Goal: Task Accomplishment & Management: Manage account settings

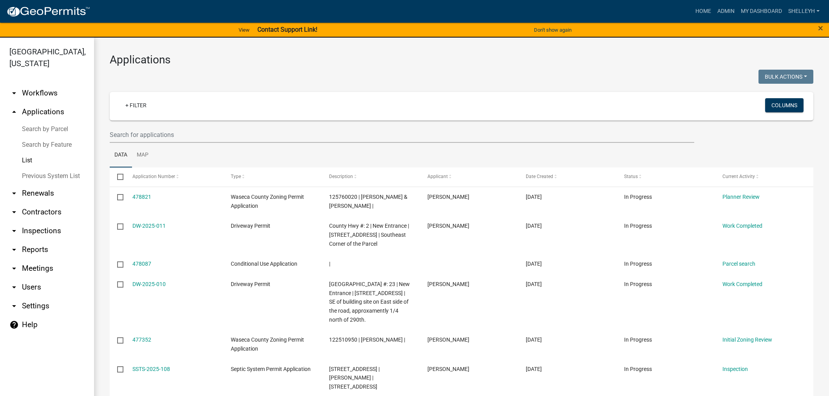
select select "1: 25"
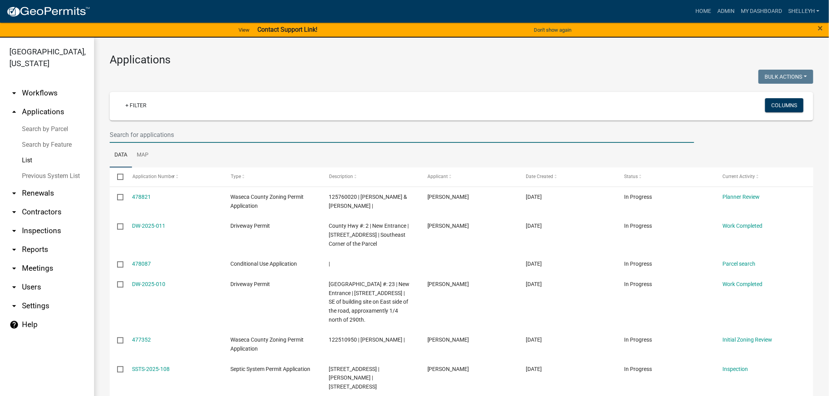
click at [168, 132] on input "text" at bounding box center [402, 135] width 584 height 16
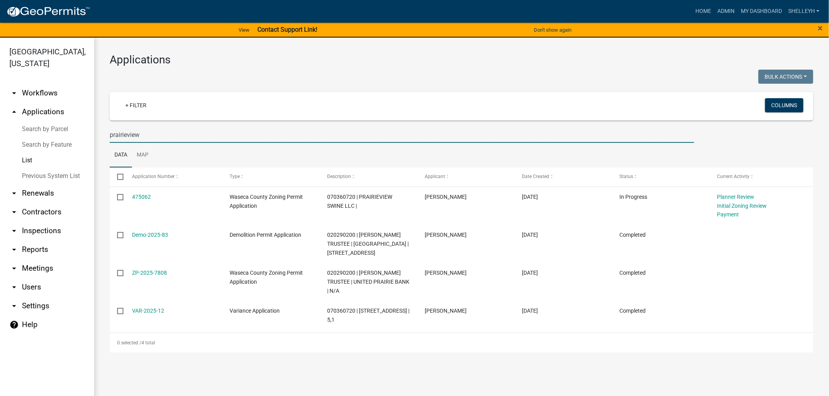
type input "prairieview"
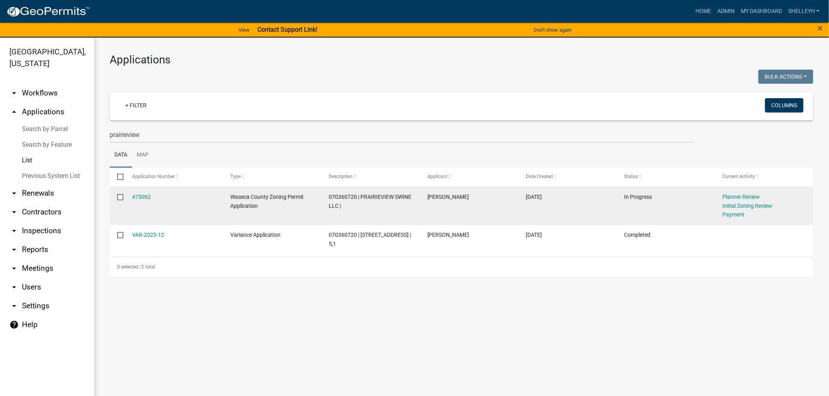
click at [136, 191] on datatable-body-cell "475062" at bounding box center [174, 206] width 98 height 38
click at [136, 196] on link "475062" at bounding box center [141, 197] width 19 height 6
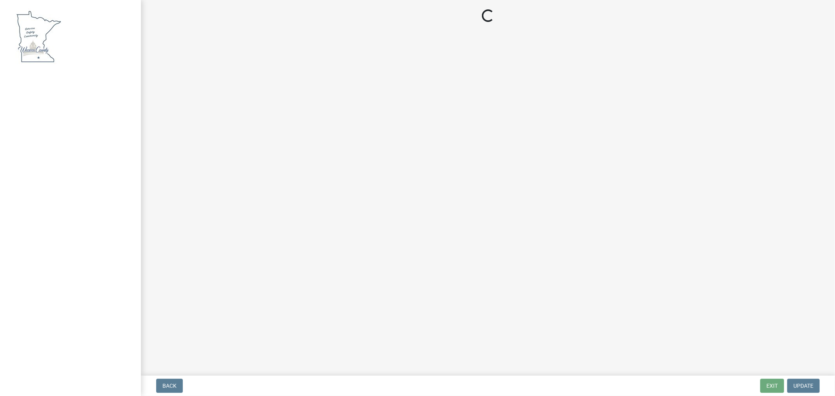
select select "f85b0be6-0ba0-4e52-abd8-9a831d915a76"
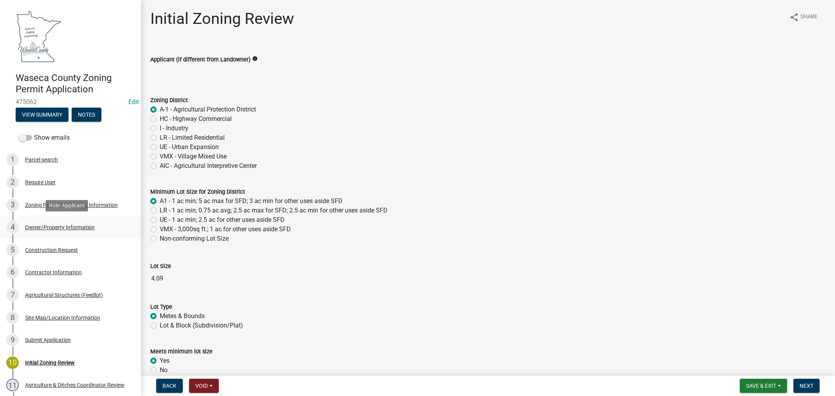
click at [49, 226] on div "Owner/Property Information" at bounding box center [60, 227] width 70 height 5
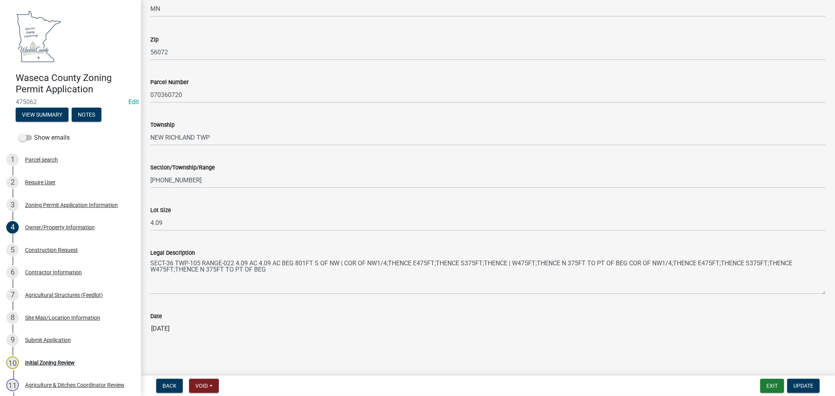
scroll to position [655, 0]
click at [51, 252] on div "Construction Request" at bounding box center [51, 249] width 53 height 5
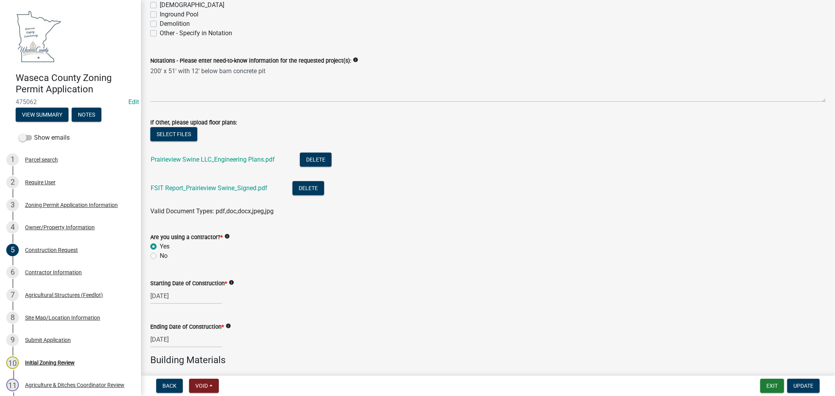
scroll to position [304, 0]
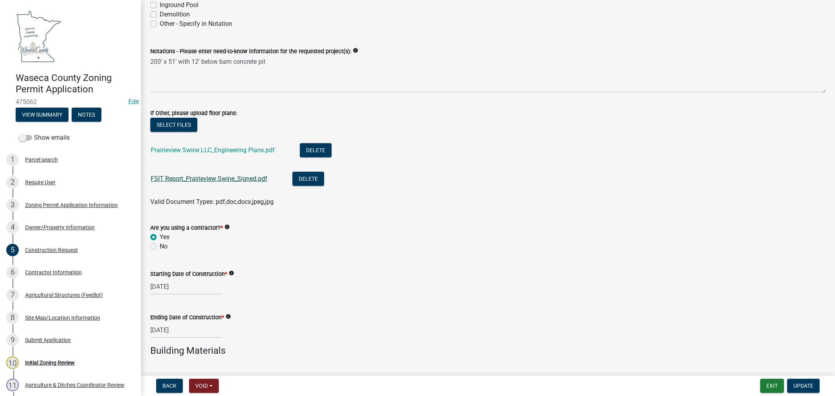
click at [197, 177] on link "FSIT Report_Prairieview Swine_Signed.pdf" at bounding box center [209, 178] width 117 height 7
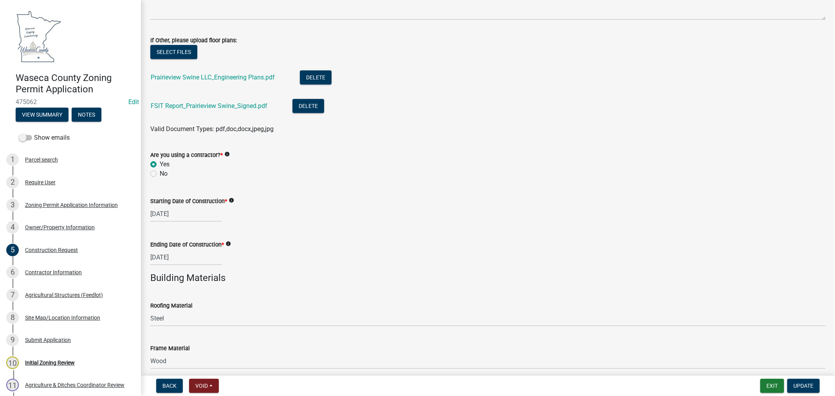
scroll to position [365, 0]
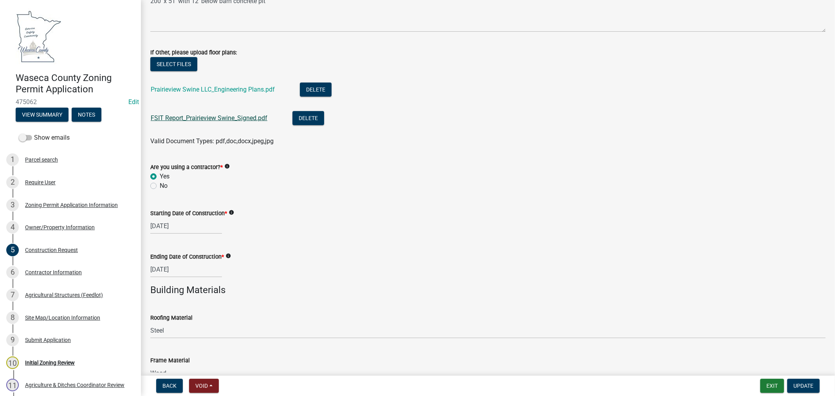
click at [200, 117] on link "FSIT Report_Prairieview Swine_Signed.pdf" at bounding box center [209, 117] width 117 height 7
click at [186, 65] on button "Select files" at bounding box center [173, 64] width 47 height 14
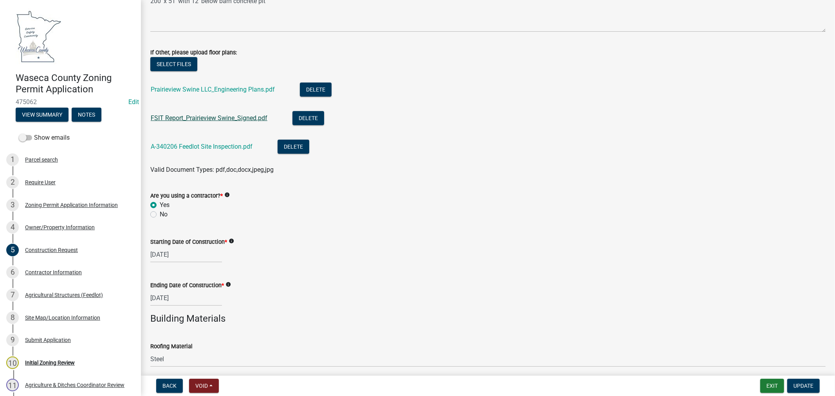
click at [233, 119] on link "FSIT Report_Prairieview Swine_Signed.pdf" at bounding box center [209, 117] width 117 height 7
click at [190, 143] on link "A-340206 Feedlot Site Inspection.pdf" at bounding box center [202, 146] width 102 height 7
click at [311, 118] on button "Delete" at bounding box center [309, 118] width 32 height 14
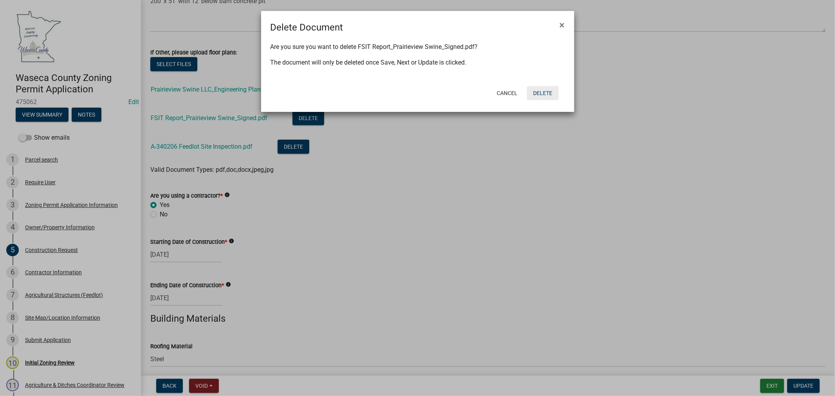
click at [542, 92] on button "Delete" at bounding box center [543, 93] width 32 height 14
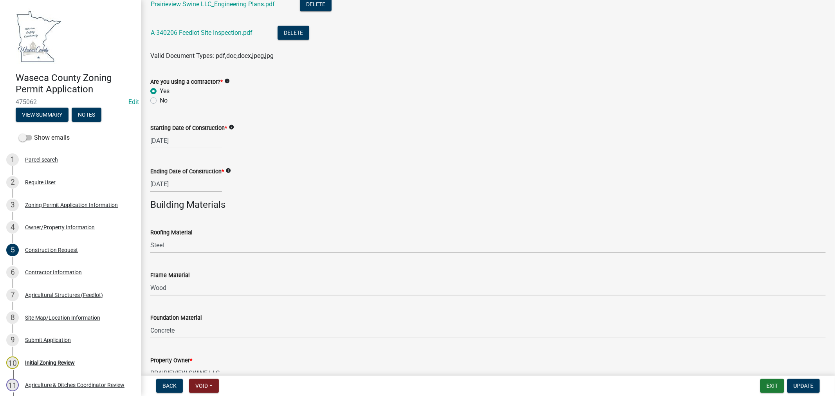
scroll to position [495, 0]
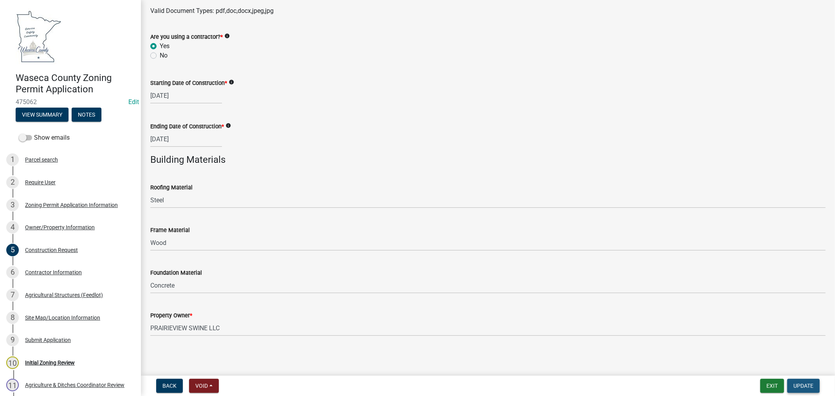
click at [795, 385] on span "Update" at bounding box center [804, 386] width 20 height 6
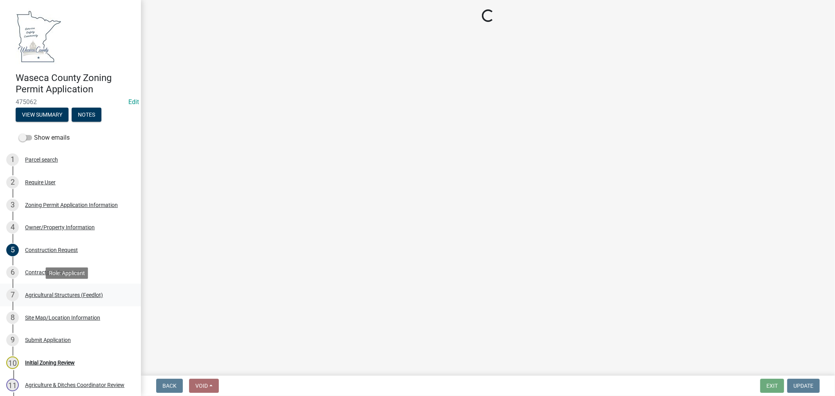
select select "f85b0be6-0ba0-4e52-abd8-9a831d915a76"
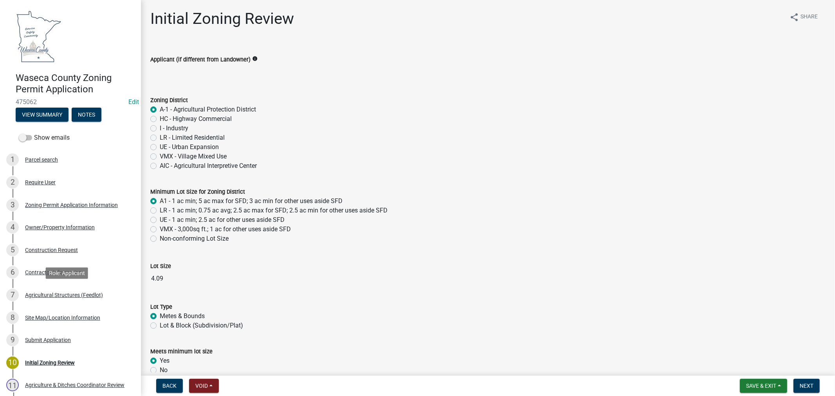
click at [65, 294] on div "Agricultural Structures (Feedlot)" at bounding box center [64, 295] width 78 height 5
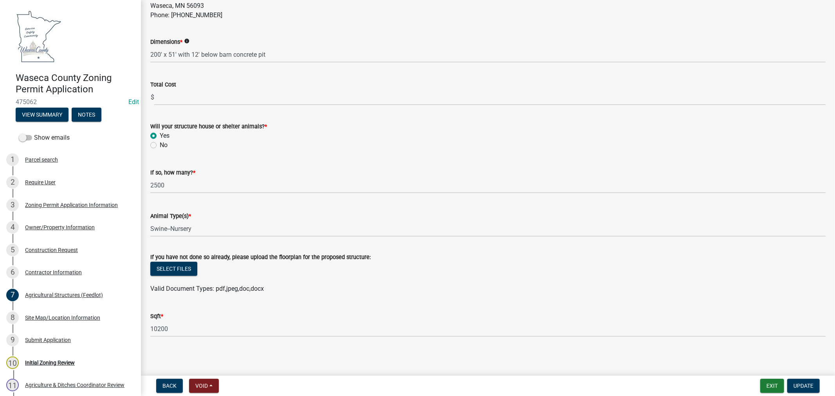
scroll to position [267, 0]
click at [43, 315] on div "Site Map/Location Information" at bounding box center [62, 317] width 75 height 5
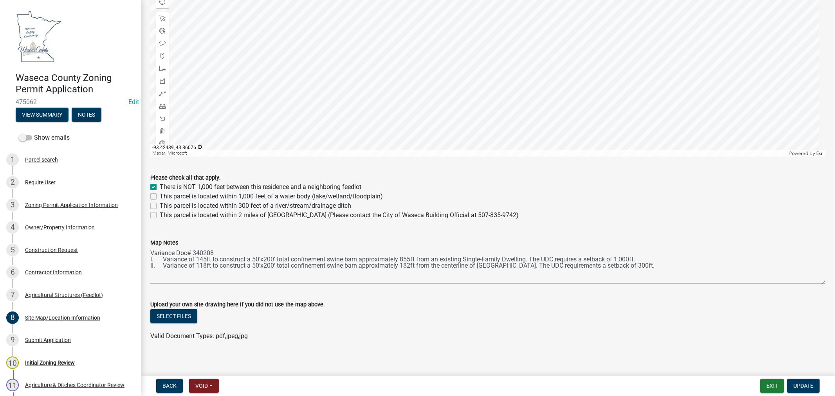
scroll to position [409, 0]
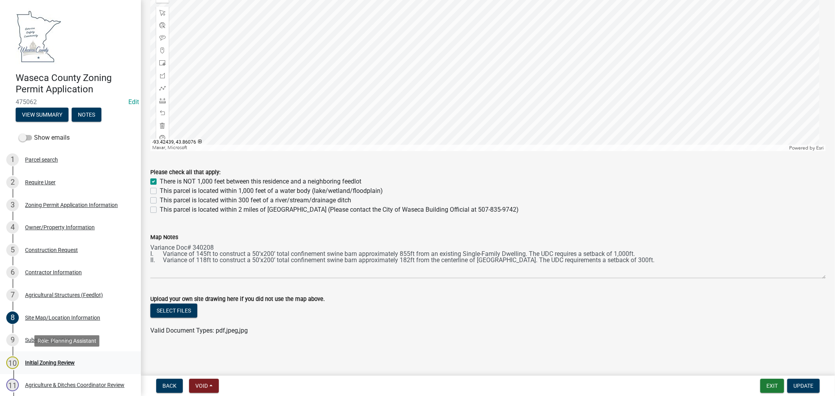
click at [54, 361] on div "Initial Zoning Review" at bounding box center [50, 362] width 50 height 5
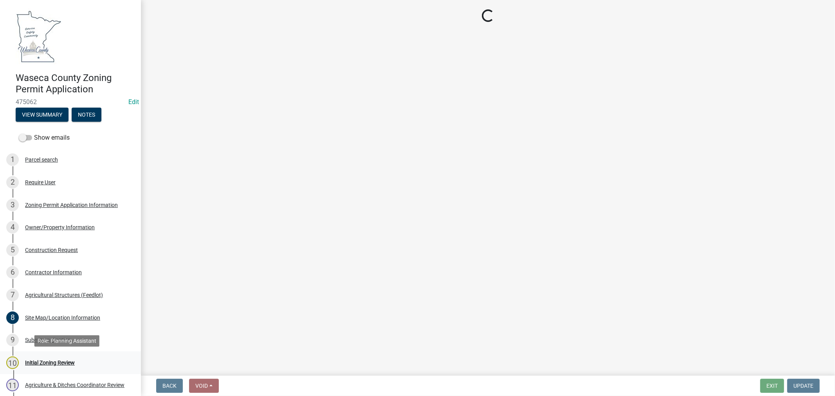
scroll to position [0, 0]
select select "f85b0be6-0ba0-4e52-abd8-9a831d915a76"
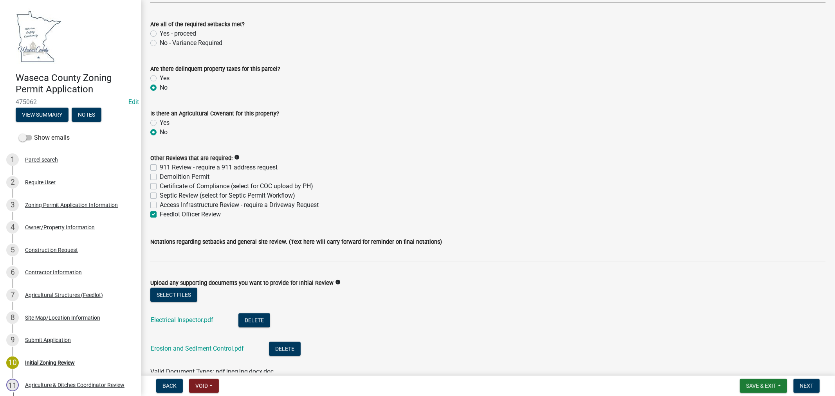
scroll to position [1566, 0]
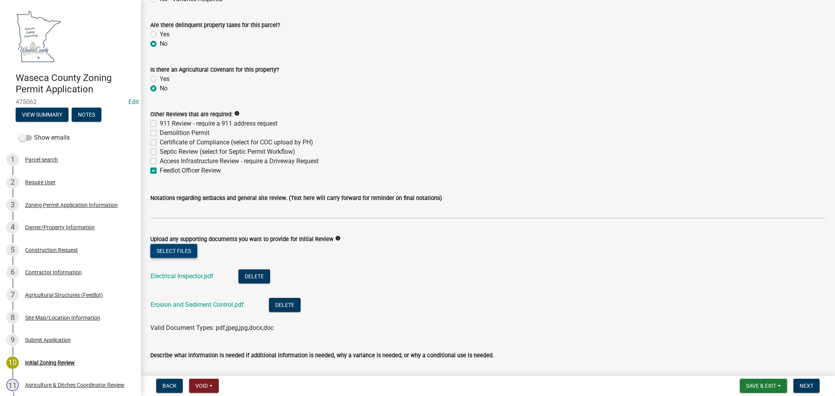
click at [168, 248] on button "Select files" at bounding box center [173, 251] width 47 height 14
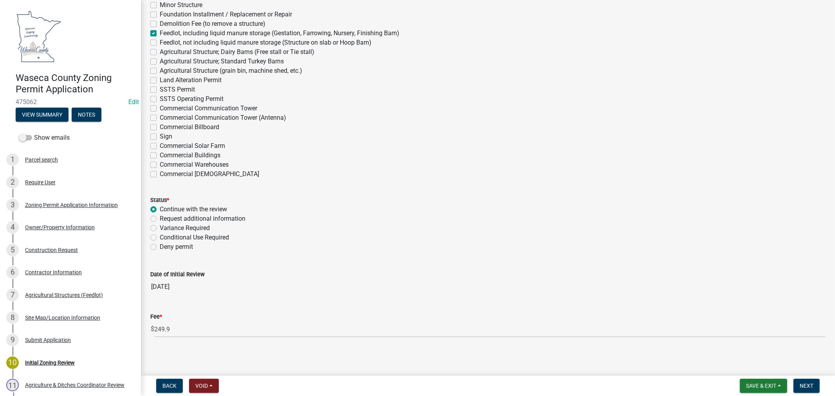
scroll to position [2205, 0]
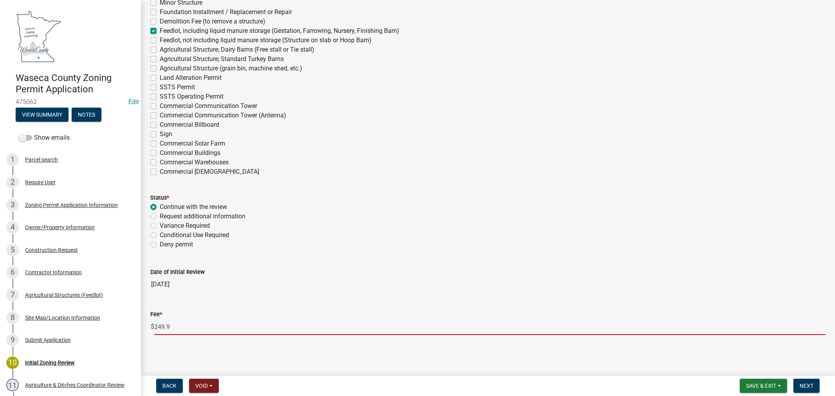
click at [228, 327] on input "249.9" at bounding box center [490, 327] width 672 height 16
type input "249.90"
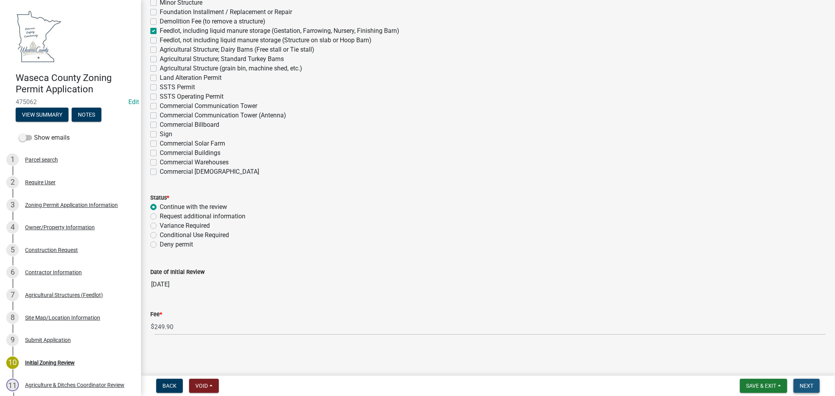
click at [813, 388] on span "Next" at bounding box center [807, 386] width 14 height 6
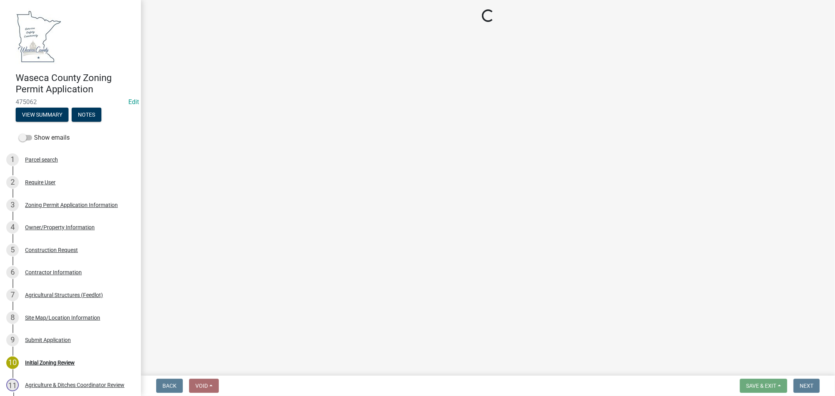
scroll to position [0, 0]
select select "3: 3"
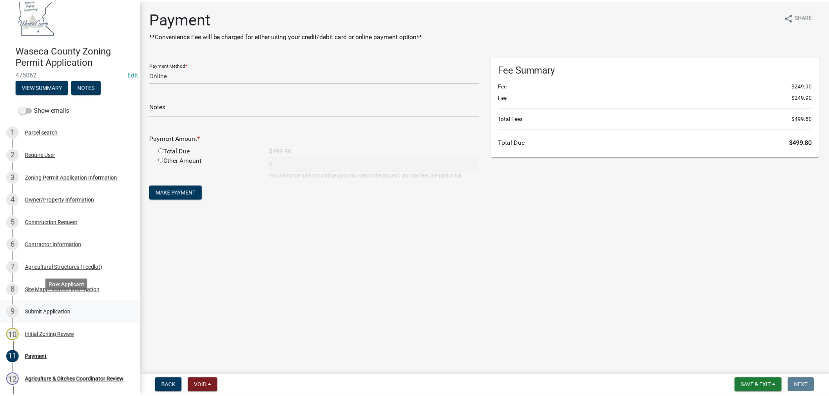
scroll to position [43, 0]
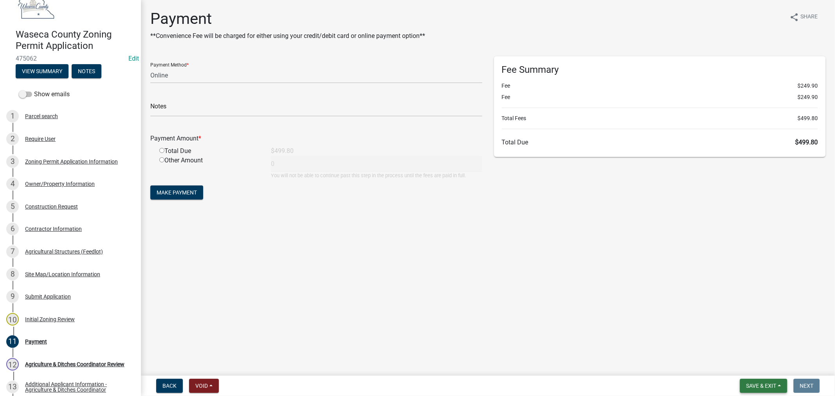
click at [765, 384] on span "Save & Exit" at bounding box center [761, 386] width 30 height 6
click at [747, 365] on button "Save & Exit" at bounding box center [756, 365] width 63 height 19
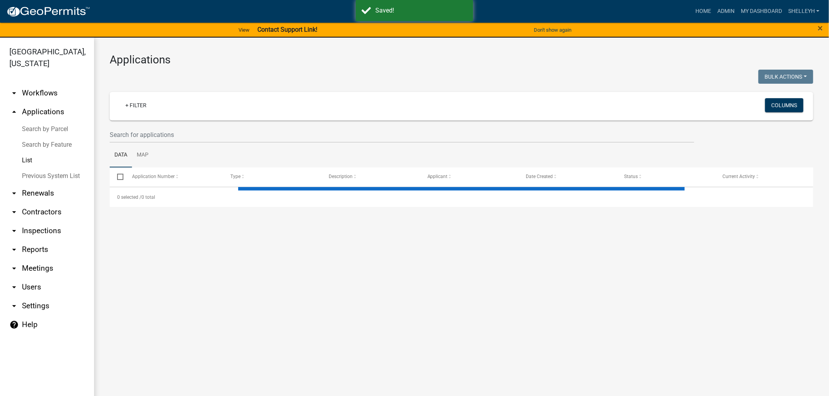
select select "1: 25"
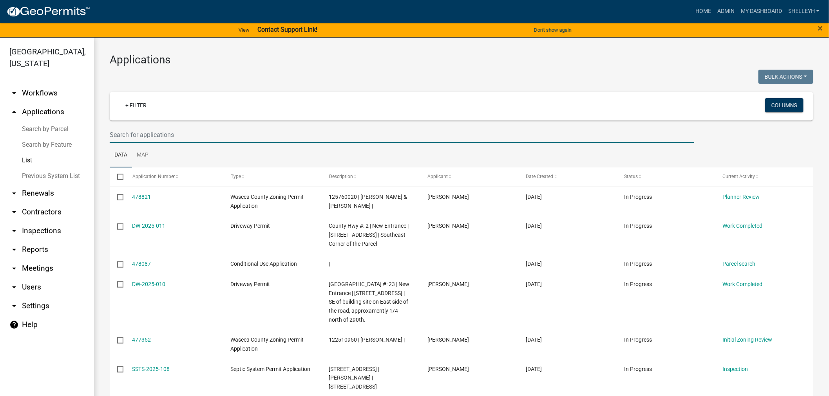
click at [153, 137] on input "text" at bounding box center [402, 135] width 584 height 16
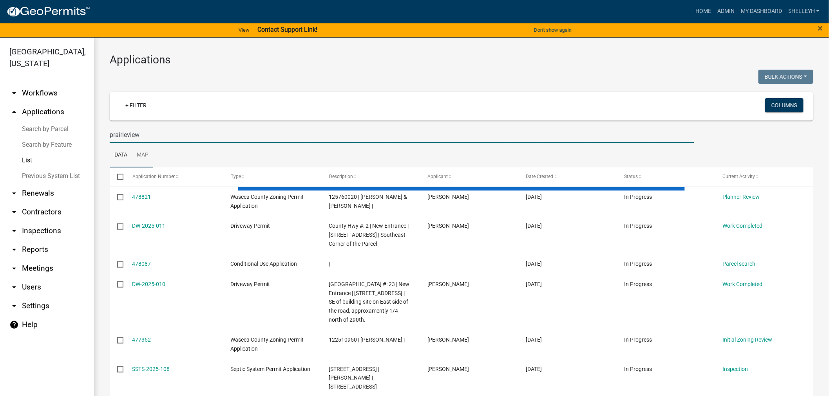
type input "prairieview"
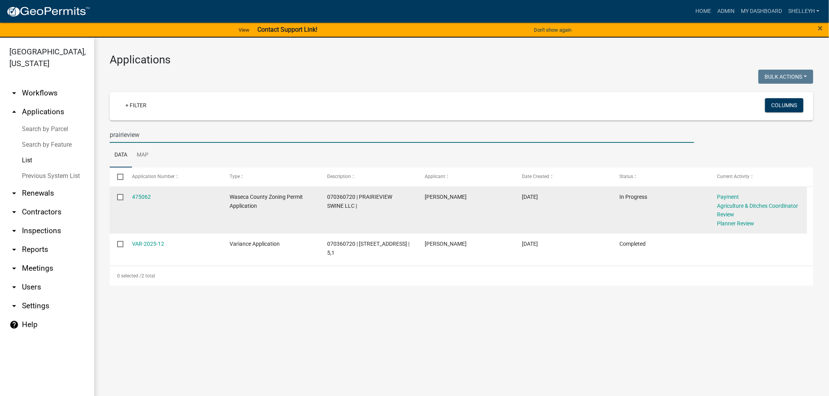
click at [131, 196] on datatable-body-cell "475062" at bounding box center [174, 210] width 98 height 47
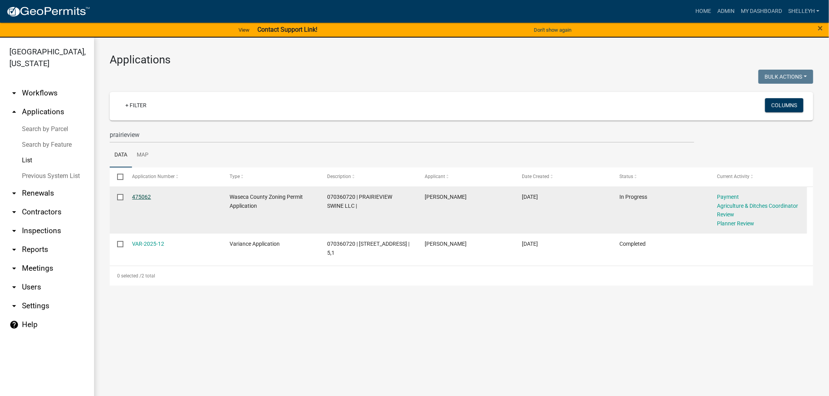
click at [139, 196] on link "475062" at bounding box center [141, 197] width 19 height 6
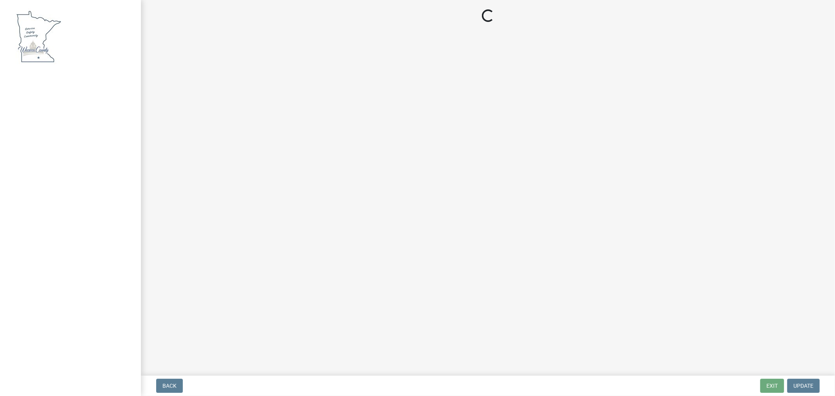
select select "3: 3"
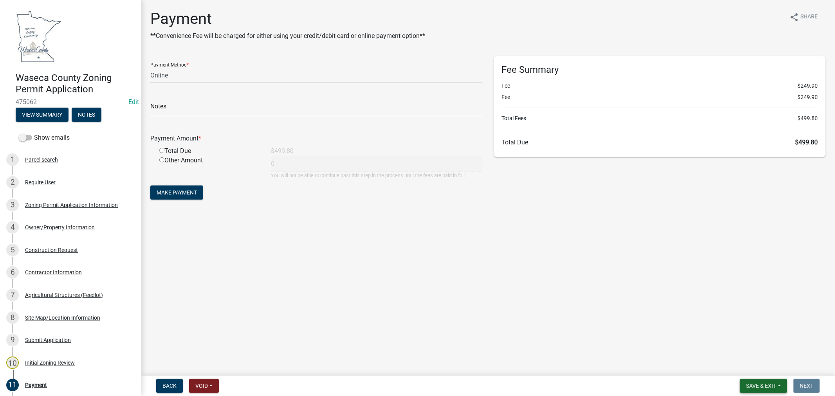
click at [753, 386] on span "Save & Exit" at bounding box center [761, 386] width 30 height 6
click at [750, 370] on button "Save & Exit" at bounding box center [756, 365] width 63 height 19
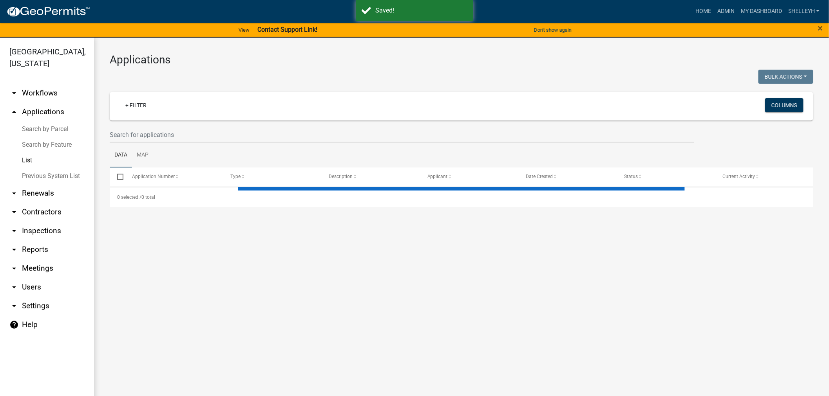
select select "1: 25"
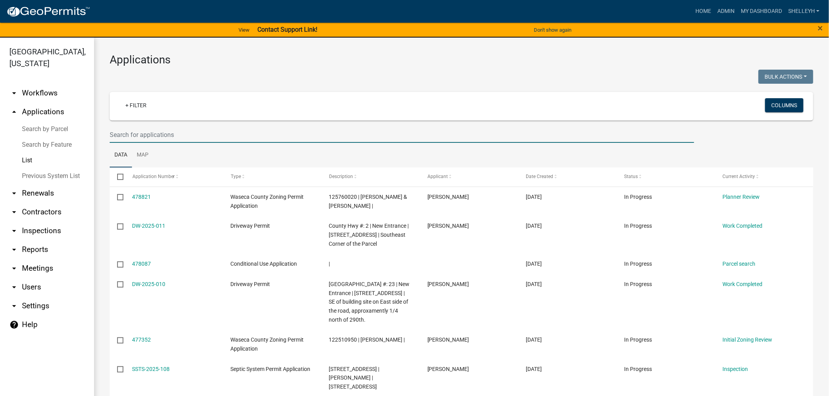
click at [154, 129] on input "text" at bounding box center [402, 135] width 584 height 16
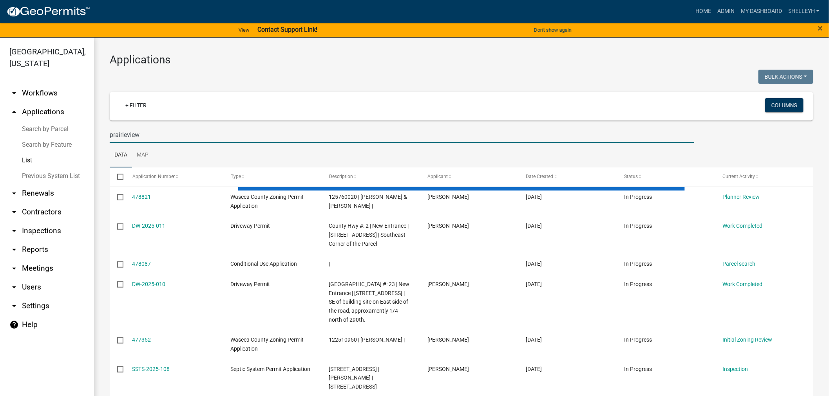
type input "prairieview"
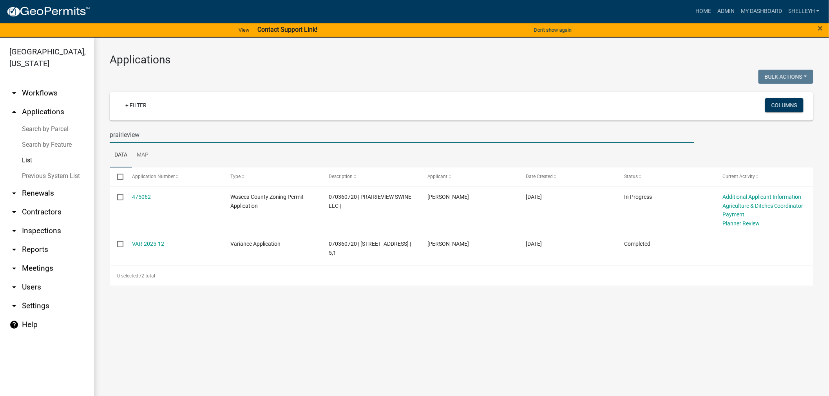
drag, startPoint x: 150, startPoint y: 134, endPoint x: 61, endPoint y: 133, distance: 88.1
click at [61, 134] on div "[GEOGRAPHIC_DATA], [US_STATE] arrow_drop_down Workflows List arrow_drop_up Appl…" at bounding box center [414, 222] width 829 height 368
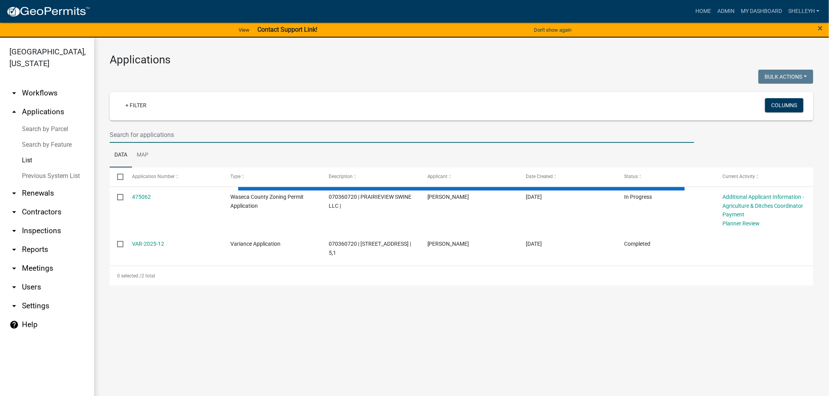
select select "1: 25"
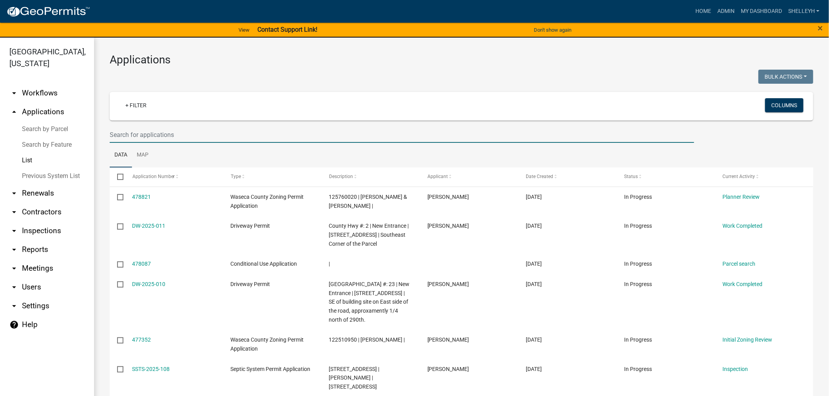
click at [165, 132] on input "text" at bounding box center [402, 135] width 584 height 16
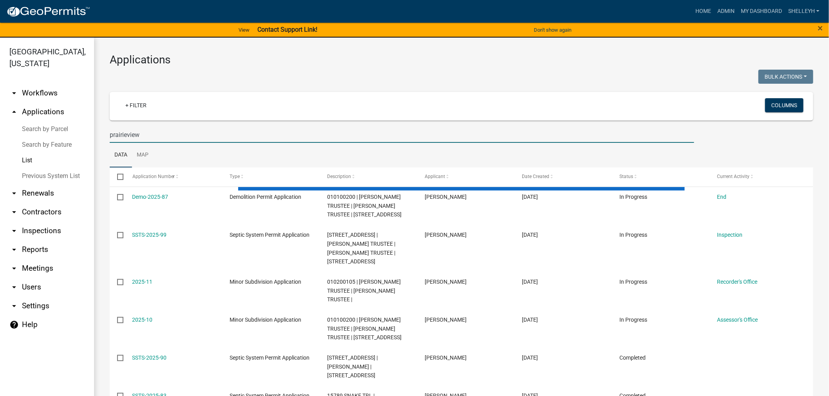
type input "prairieview"
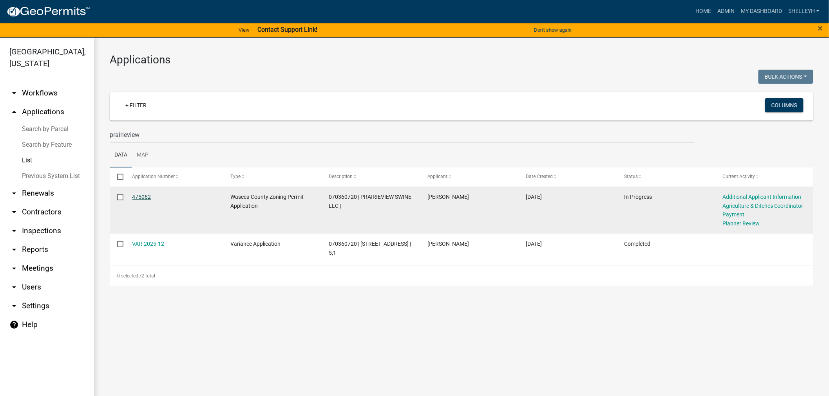
click at [142, 197] on link "475062" at bounding box center [141, 197] width 19 height 6
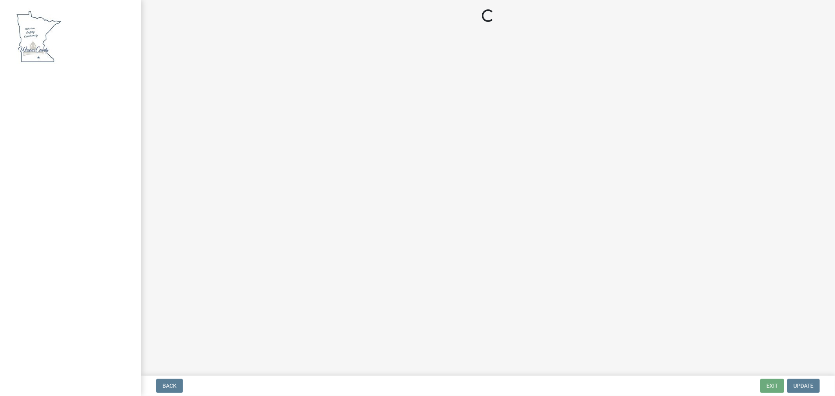
select select "3: 3"
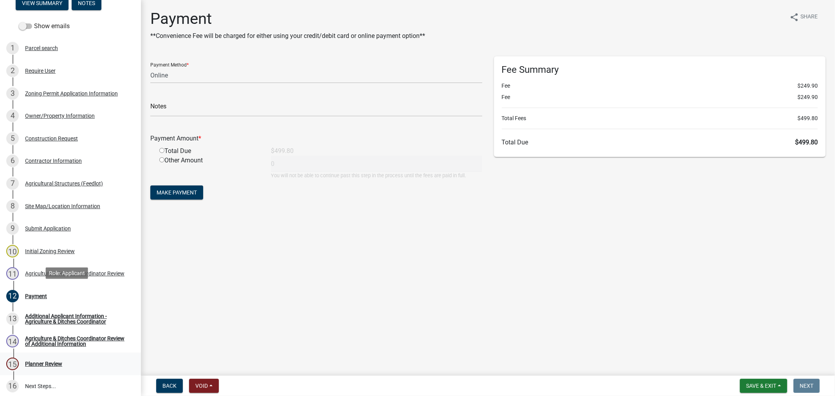
scroll to position [174, 0]
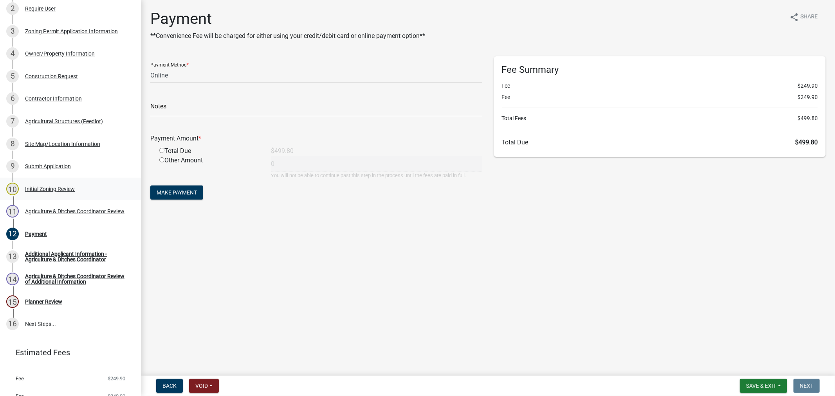
click at [34, 186] on div "Initial Zoning Review" at bounding box center [50, 188] width 50 height 5
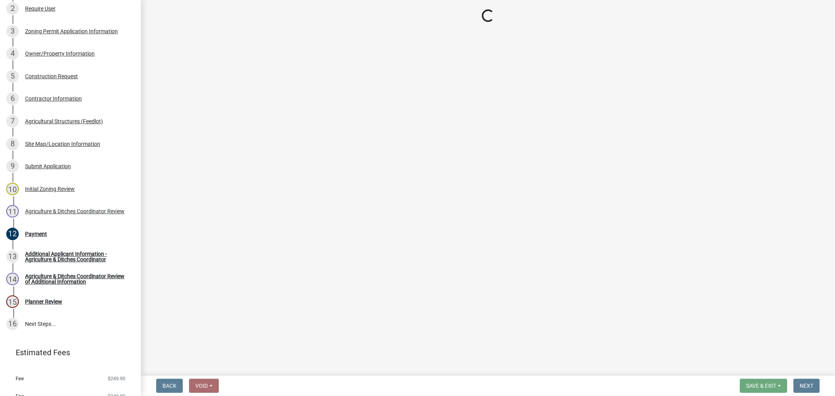
select select "f85b0be6-0ba0-4e52-abd8-9a831d915a76"
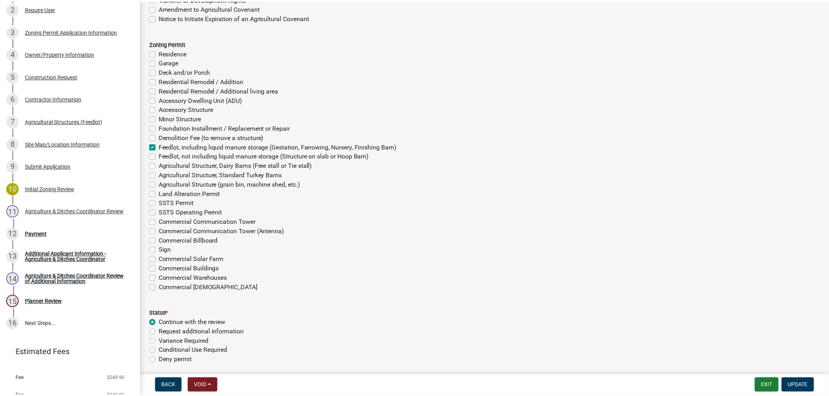
scroll to position [2205, 0]
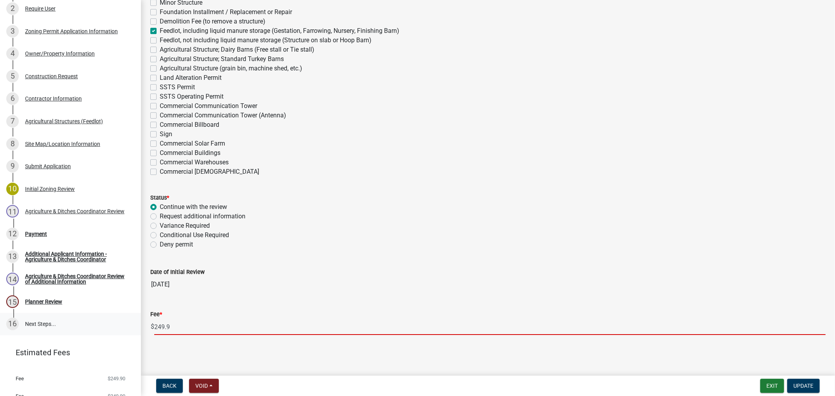
drag, startPoint x: 182, startPoint y: 328, endPoint x: 107, endPoint y: 332, distance: 75.3
click at [107, 332] on div "Waseca County Zoning Permit Application 475062 Edit View Summary Notes Show ema…" at bounding box center [417, 198] width 835 height 396
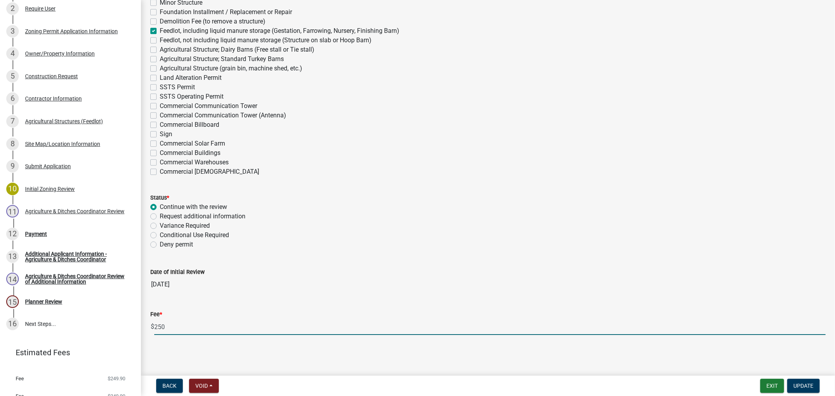
click at [816, 325] on input "250" at bounding box center [490, 327] width 672 height 16
click at [816, 325] on input "252" at bounding box center [490, 327] width 672 height 16
click at [816, 328] on input "251" at bounding box center [490, 327] width 672 height 16
click at [816, 328] on input "250" at bounding box center [490, 327] width 672 height 16
click at [816, 328] on input "249" at bounding box center [490, 327] width 672 height 16
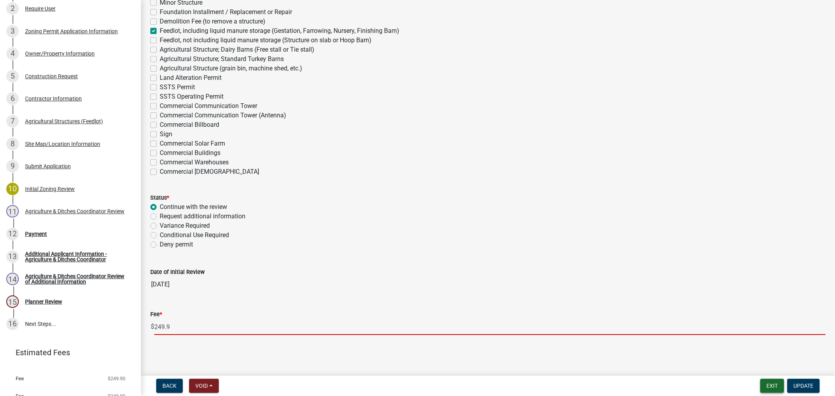
type input "249.9"
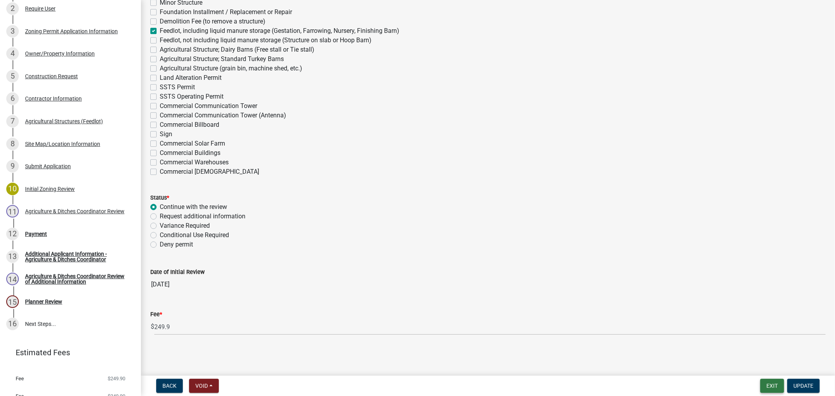
click at [766, 388] on button "Exit" at bounding box center [772, 386] width 24 height 14
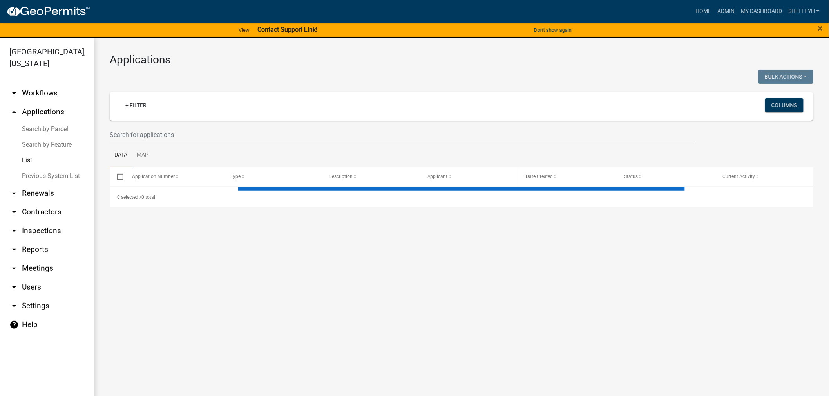
select select "1: 25"
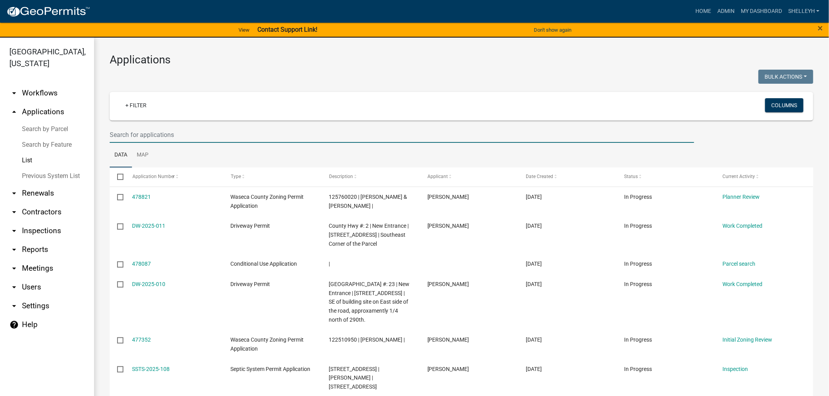
click at [139, 132] on input "text" at bounding box center [402, 135] width 584 height 16
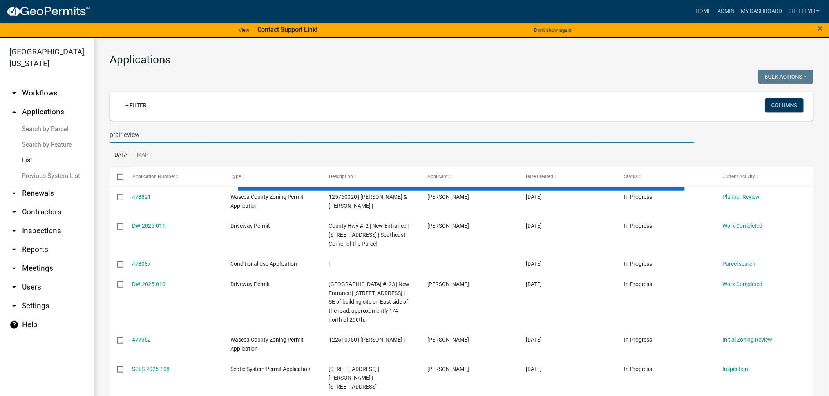
type input "prairieview"
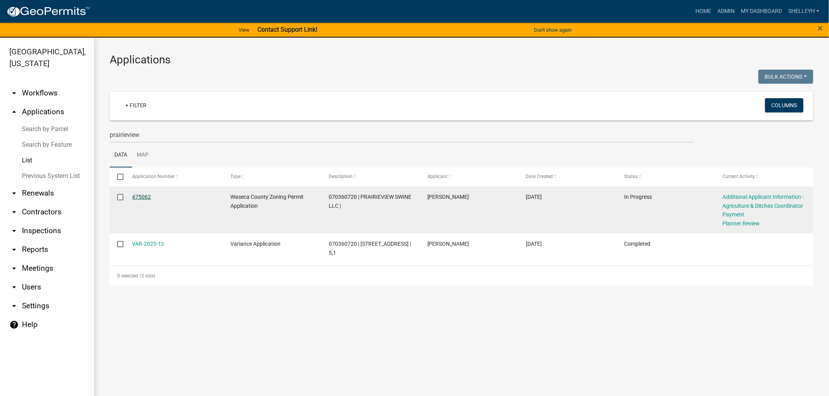
click at [136, 194] on link "475062" at bounding box center [141, 197] width 19 height 6
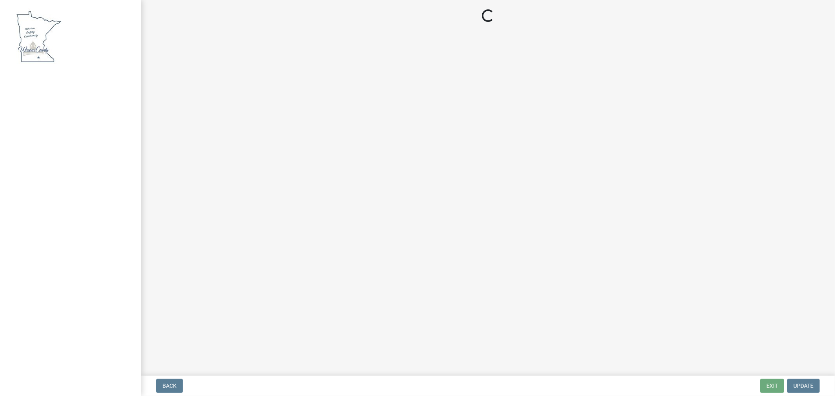
select select "3: 3"
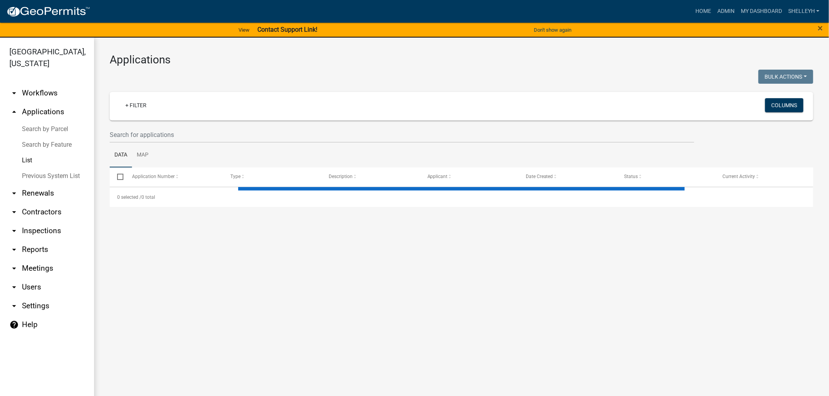
select select "1: 25"
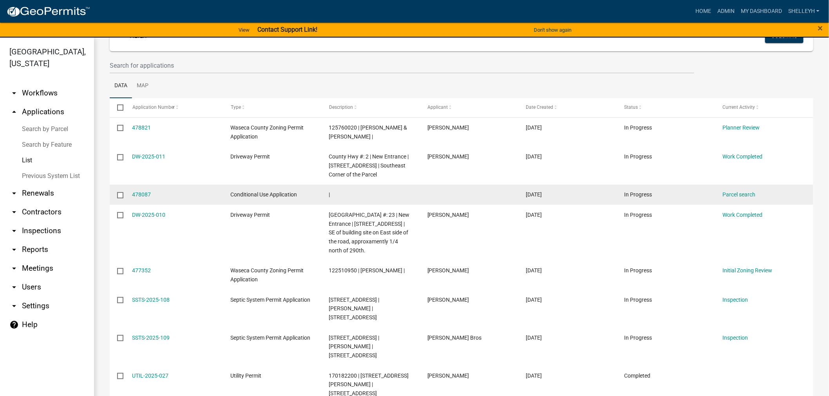
scroll to position [43, 0]
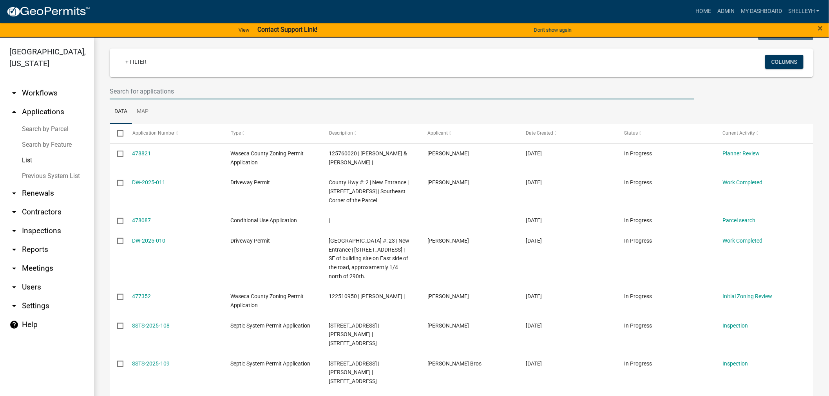
click at [148, 94] on input "text" at bounding box center [402, 91] width 584 height 16
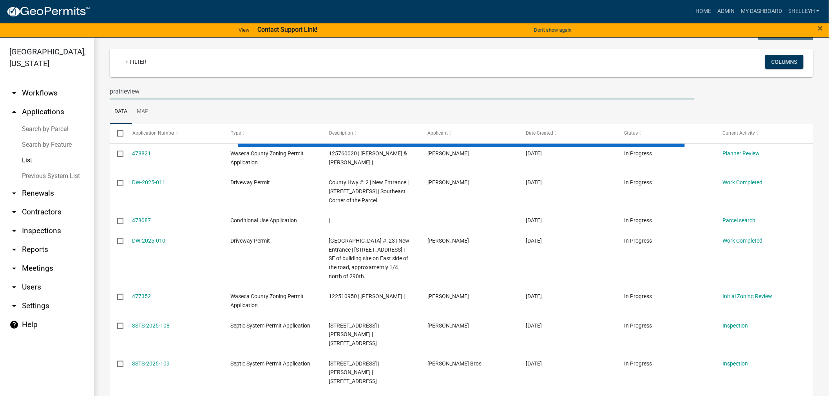
type input "prairieview"
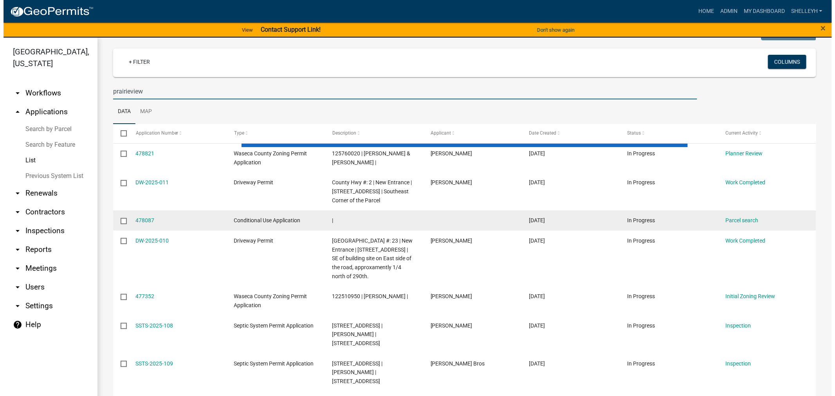
scroll to position [0, 0]
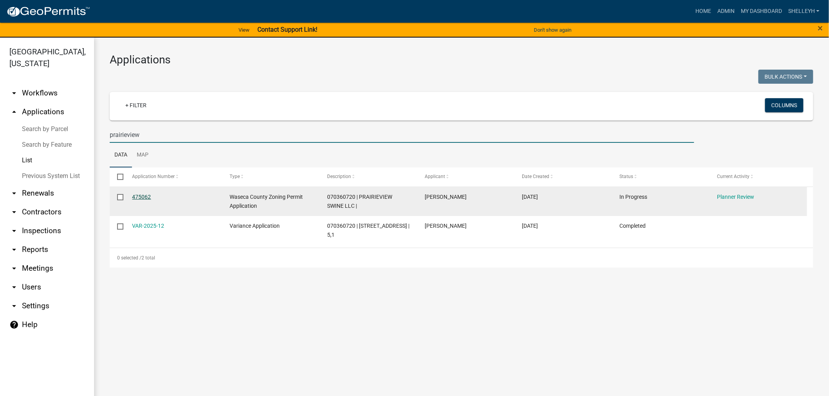
click at [136, 196] on link "475062" at bounding box center [141, 197] width 19 height 6
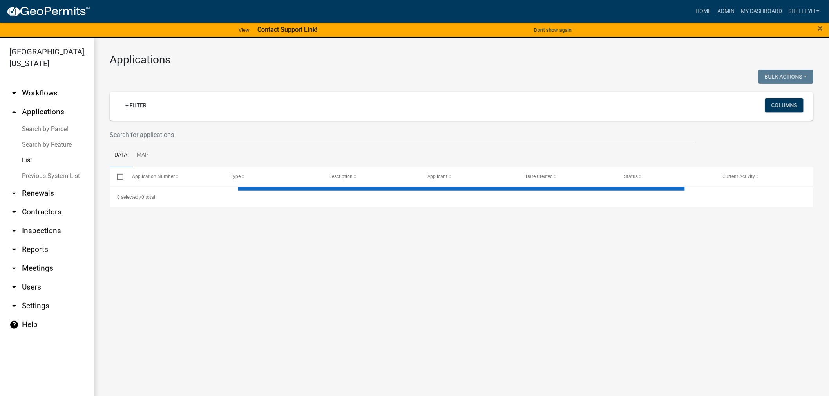
select select "1: 25"
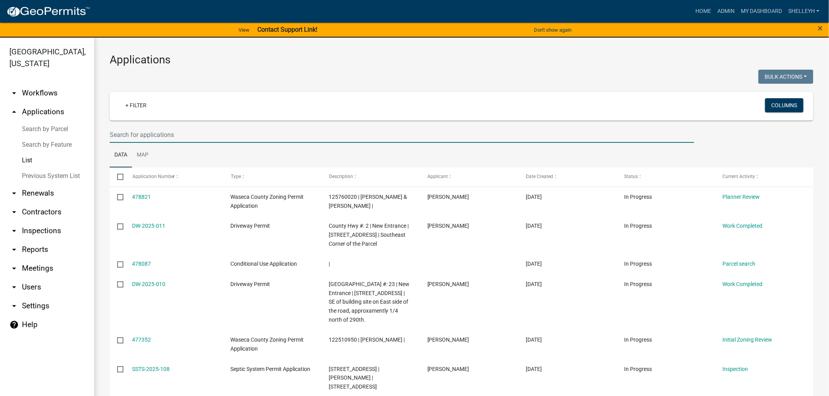
click at [163, 133] on input "text" at bounding box center [402, 135] width 584 height 16
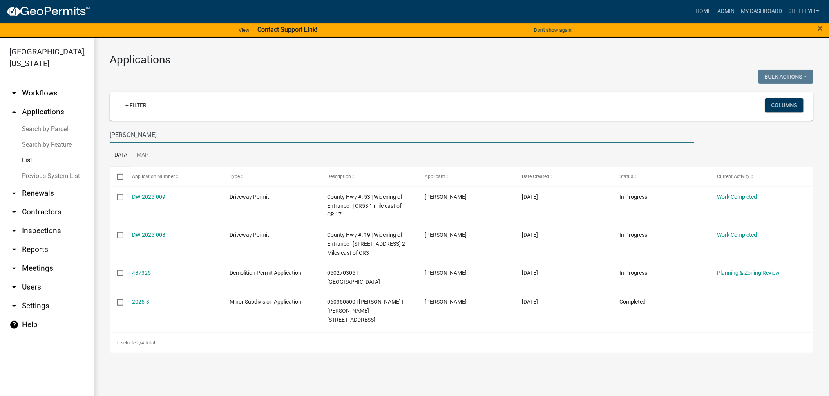
type input "[PERSON_NAME]"
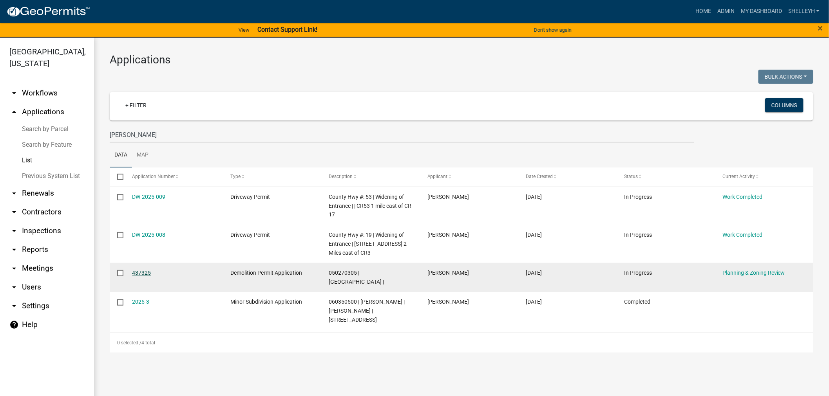
click at [137, 274] on link "437325" at bounding box center [141, 273] width 19 height 6
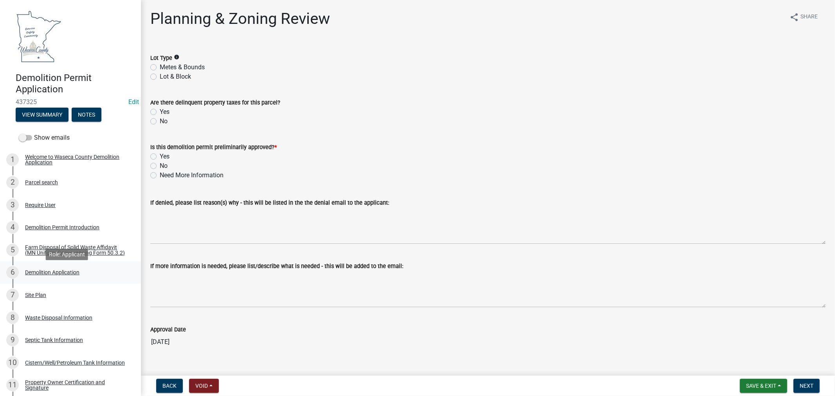
click at [58, 275] on div "Demolition Application" at bounding box center [52, 272] width 54 height 5
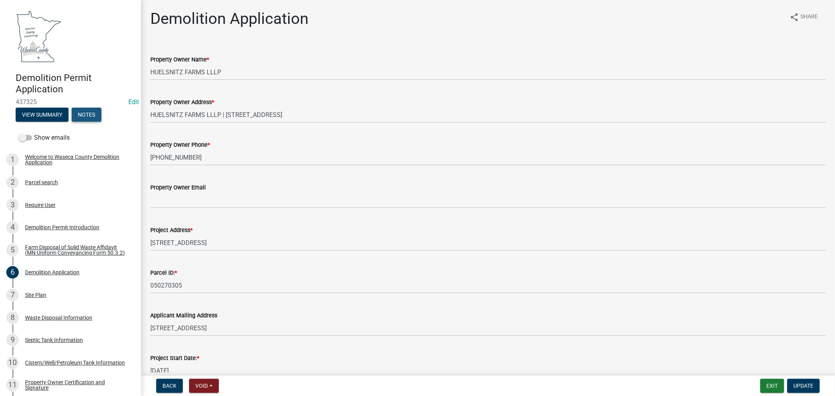
click at [86, 114] on button "Notes" at bounding box center [87, 115] width 30 height 14
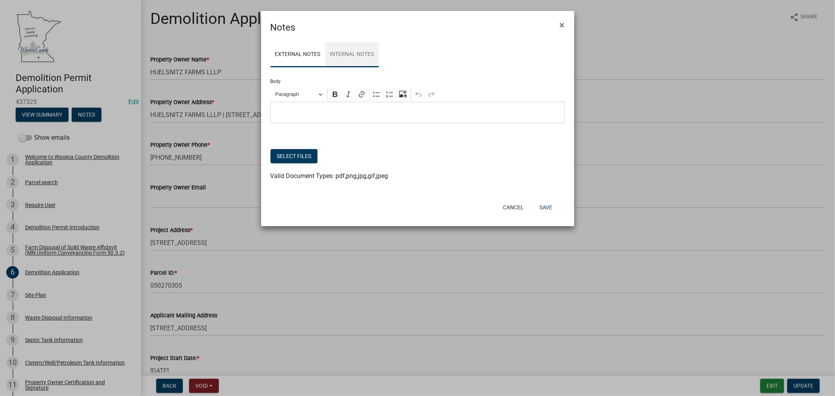
click at [368, 56] on link "Internal Notes" at bounding box center [352, 54] width 54 height 25
click at [516, 206] on button "Cancel" at bounding box center [513, 207] width 33 height 14
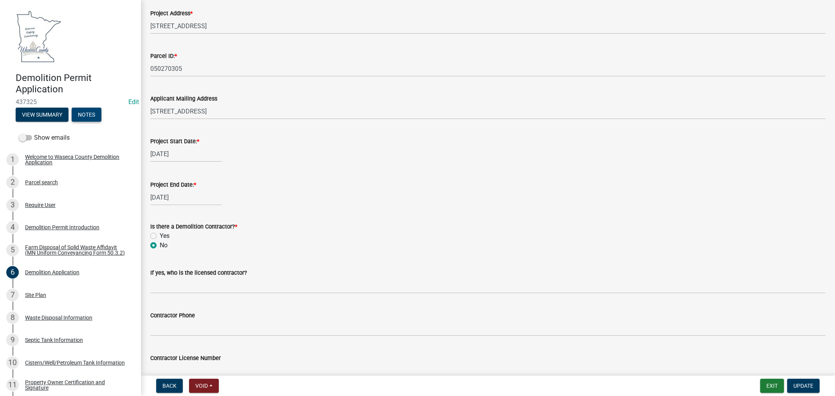
scroll to position [217, 0]
click at [150, 231] on div "Yes" at bounding box center [487, 235] width 675 height 9
click at [160, 235] on label "Yes" at bounding box center [165, 235] width 10 height 9
click at [160, 235] on input "Yes" at bounding box center [162, 233] width 5 height 5
radio input "true"
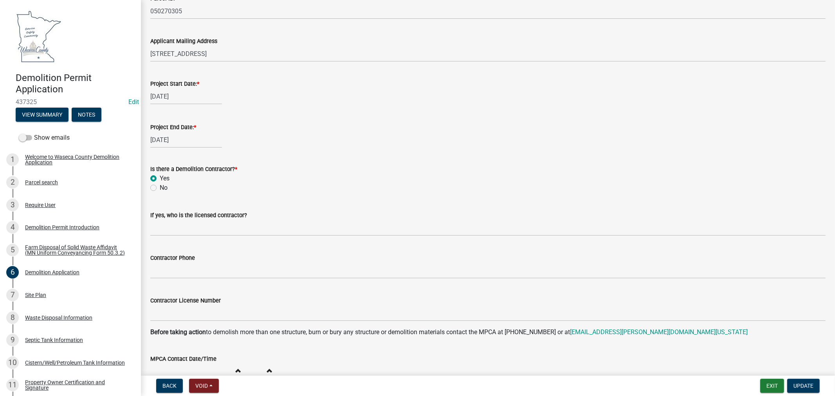
scroll to position [304, 0]
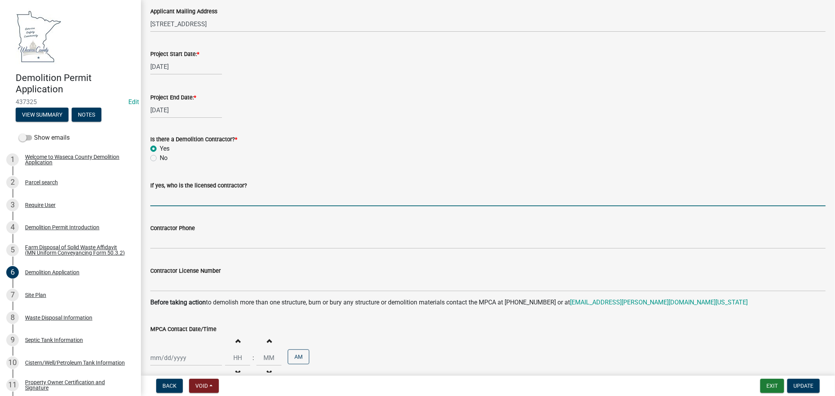
click at [193, 203] on input "If yes, who is the licensed contractor?" at bounding box center [487, 198] width 675 height 16
type input "[PERSON_NAME] Trucking"
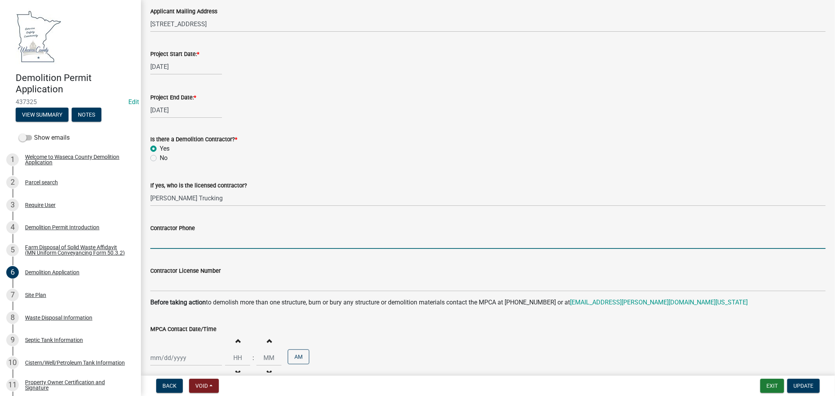
click at [217, 237] on input "Contractor Phone" at bounding box center [487, 241] width 675 height 16
paste input "[PHONE_NUMBER]"
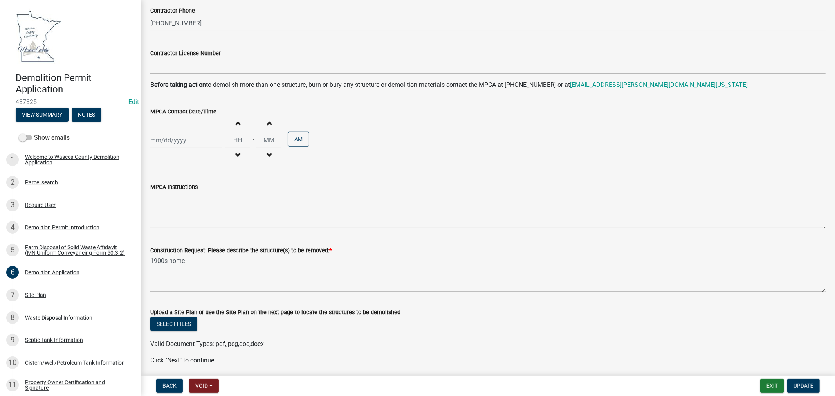
scroll to position [551, 0]
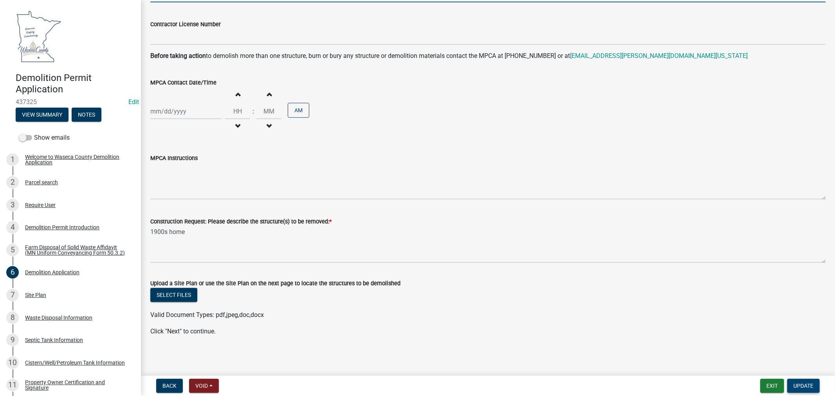
type input "[PHONE_NUMBER]"
click at [804, 386] on span "Update" at bounding box center [804, 386] width 20 height 6
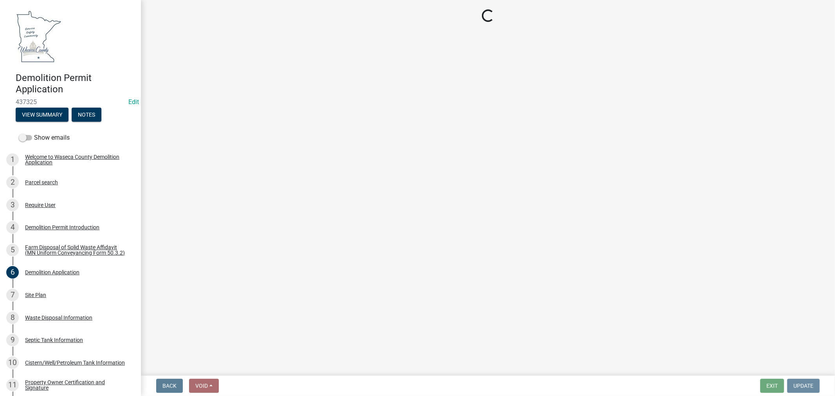
scroll to position [0, 0]
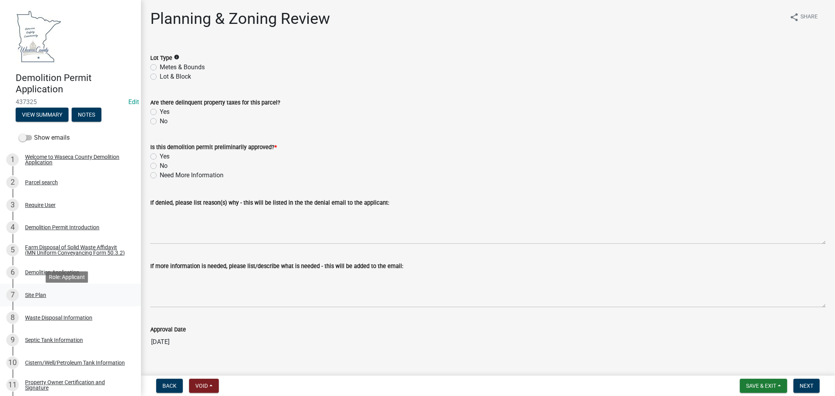
click at [36, 298] on div "Site Plan" at bounding box center [35, 295] width 21 height 5
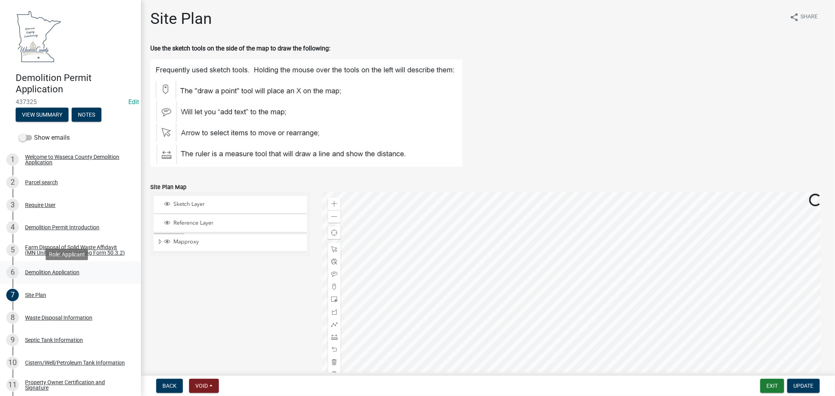
click at [52, 275] on div "Demolition Application" at bounding box center [52, 272] width 54 height 5
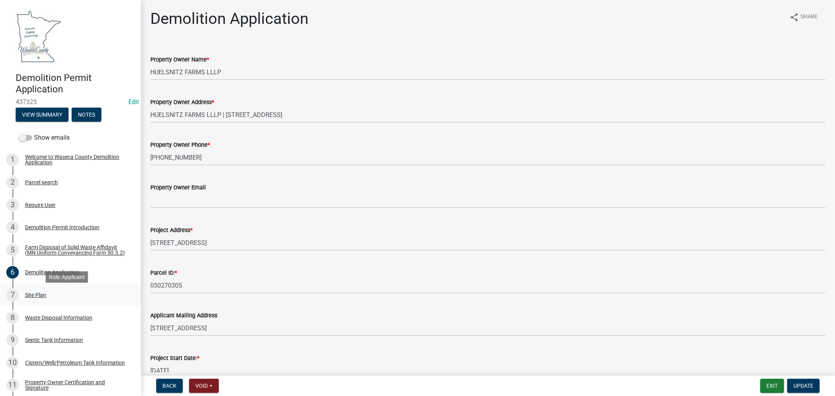
click at [36, 298] on div "Site Plan" at bounding box center [35, 295] width 21 height 5
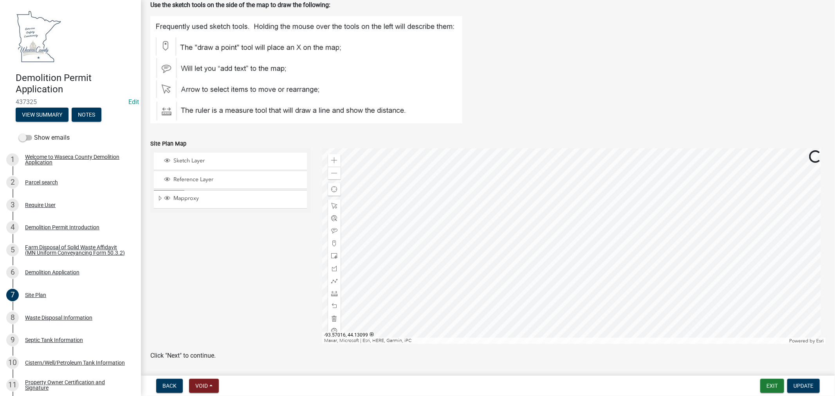
scroll to position [68, 0]
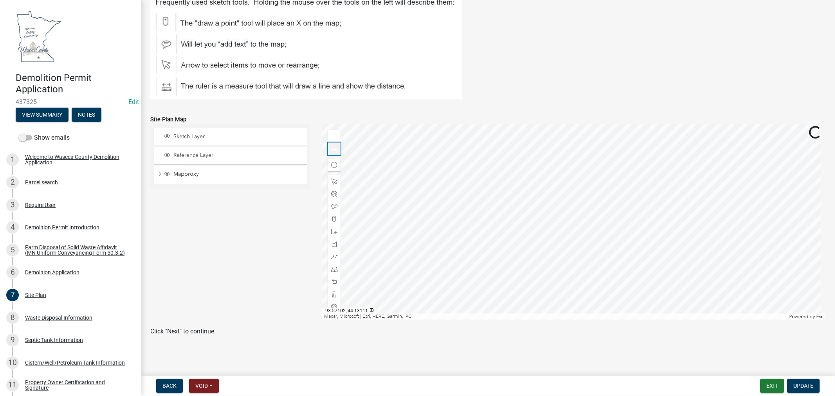
click at [333, 153] on div "Zoom out" at bounding box center [334, 149] width 13 height 13
click at [71, 320] on div "Waste Disposal Information" at bounding box center [58, 317] width 67 height 5
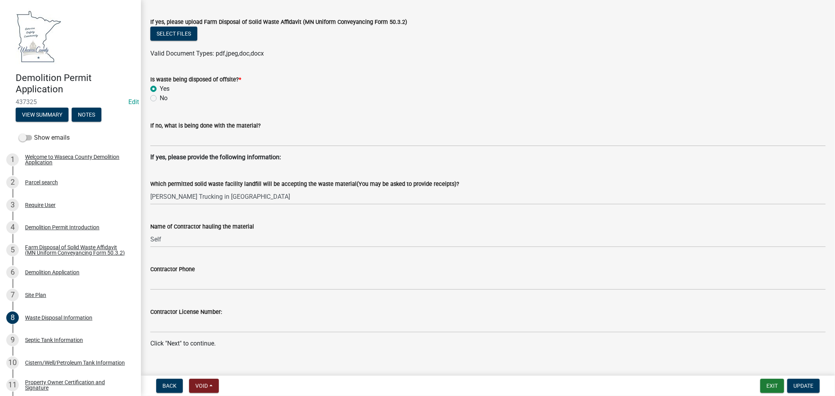
scroll to position [255, 0]
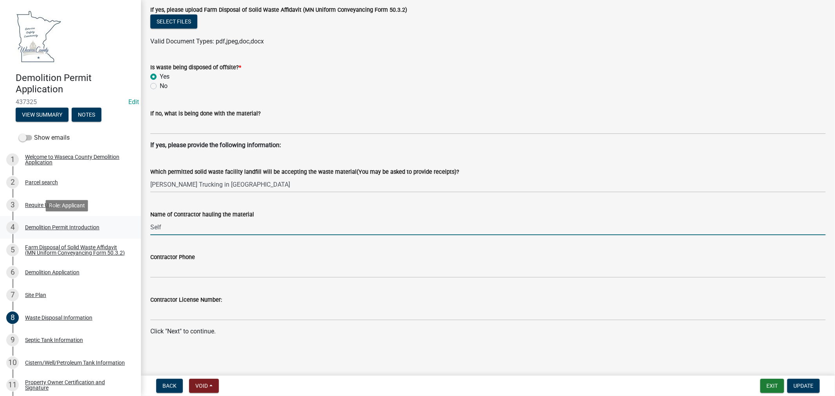
drag, startPoint x: 172, startPoint y: 229, endPoint x: 132, endPoint y: 226, distance: 39.3
click at [130, 228] on div "Demolition Permit Application 437325 Edit View Summary Notes Show emails 1 Welc…" at bounding box center [417, 198] width 835 height 396
type input "[PERSON_NAME] Trucking"
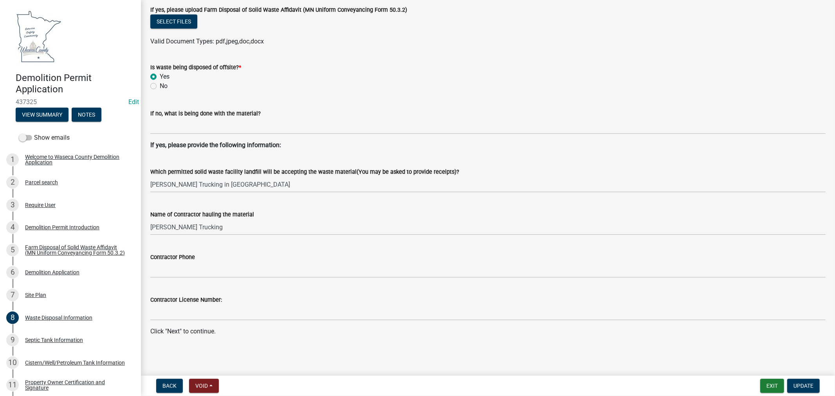
click at [262, 196] on wm-data-entity-input "Which permitted solid waste facility landfill will be accepting the waste mater…" at bounding box center [487, 177] width 675 height 43
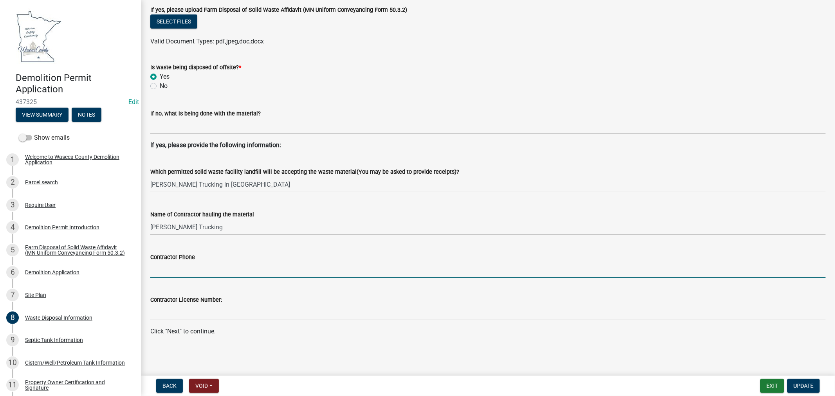
click at [218, 271] on input "Contractor Phone" at bounding box center [487, 270] width 675 height 16
paste input "[PHONE_NUMBER]"
type input "[PHONE_NUMBER]"
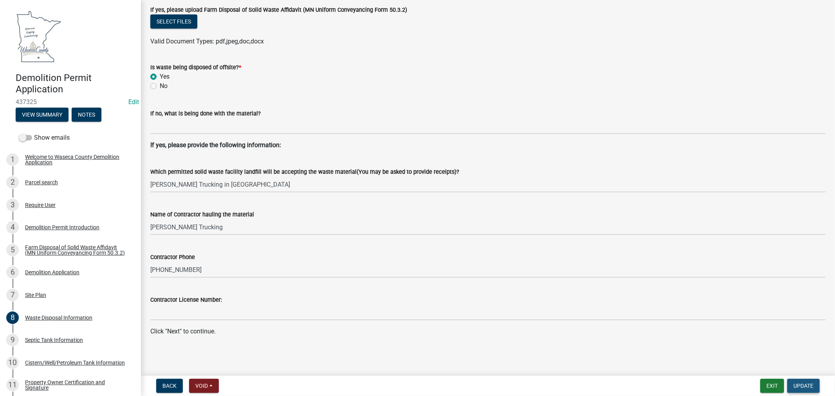
click at [804, 386] on span "Update" at bounding box center [804, 386] width 20 height 6
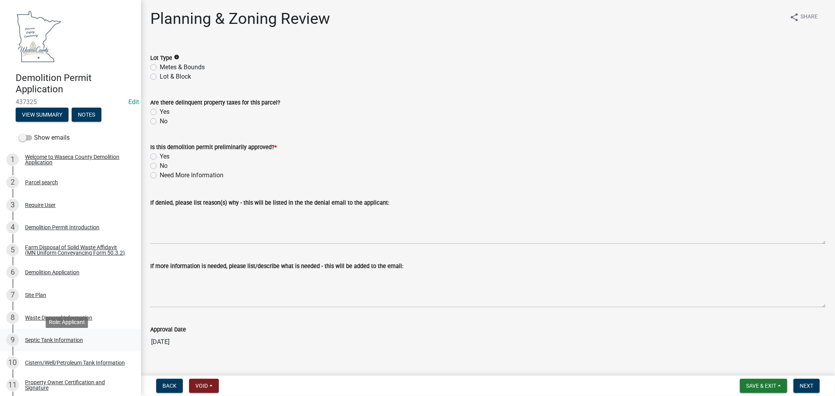
click at [56, 342] on div "Septic Tank Information" at bounding box center [54, 340] width 58 height 5
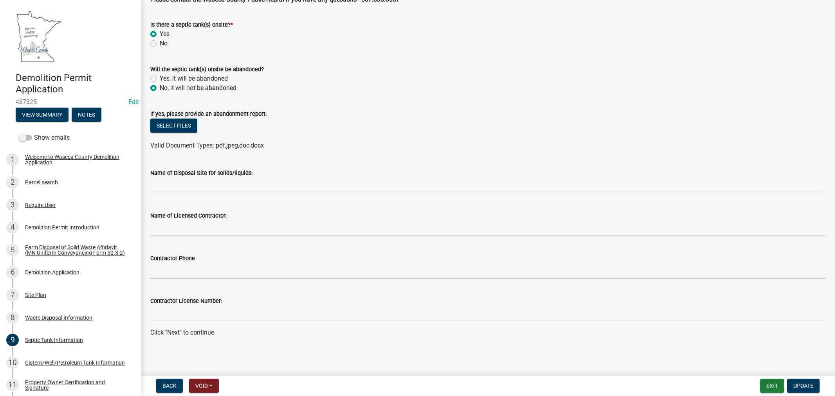
scroll to position [65, 0]
click at [29, 357] on link "10 Cistern/Well/Petroleum Tank Information" at bounding box center [70, 363] width 141 height 23
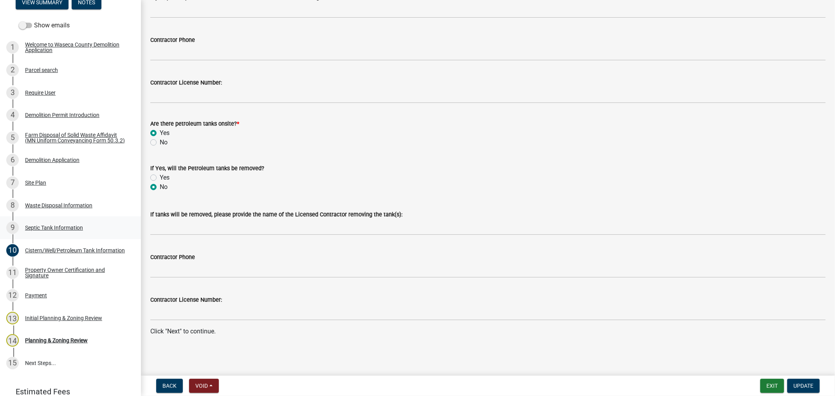
scroll to position [87, 0]
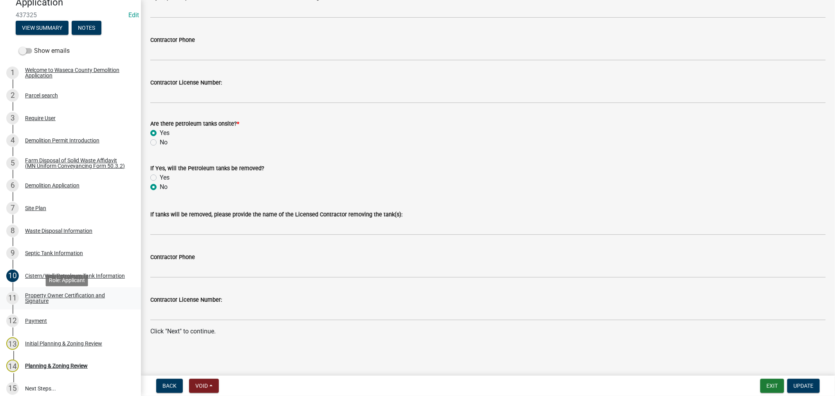
click at [31, 298] on div "Property Owner Certification and Signature" at bounding box center [76, 298] width 103 height 11
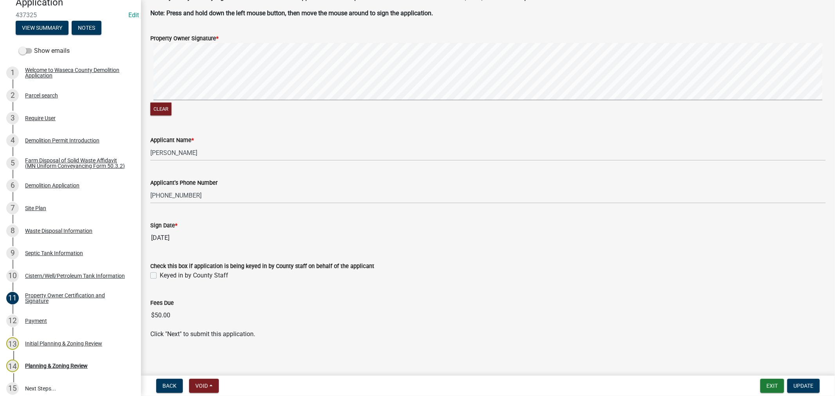
scroll to position [69, 0]
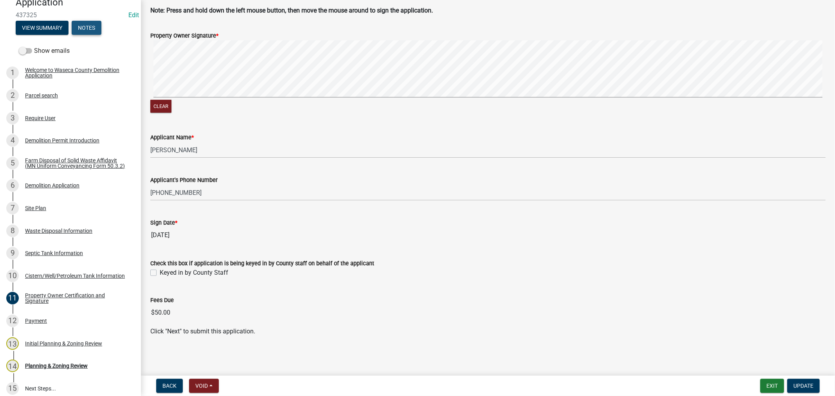
click at [92, 28] on button "Notes" at bounding box center [87, 28] width 30 height 14
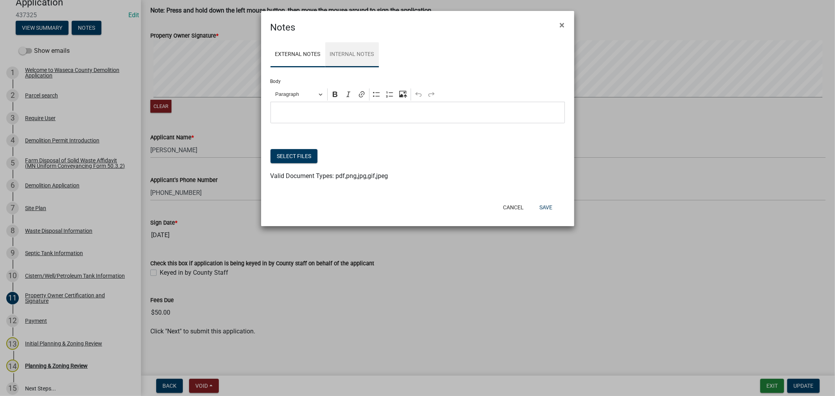
click at [338, 55] on link "Internal Notes" at bounding box center [352, 54] width 54 height 25
click at [312, 107] on div "Editor editing area: main. Press Alt+0 for help." at bounding box center [418, 113] width 294 height 22
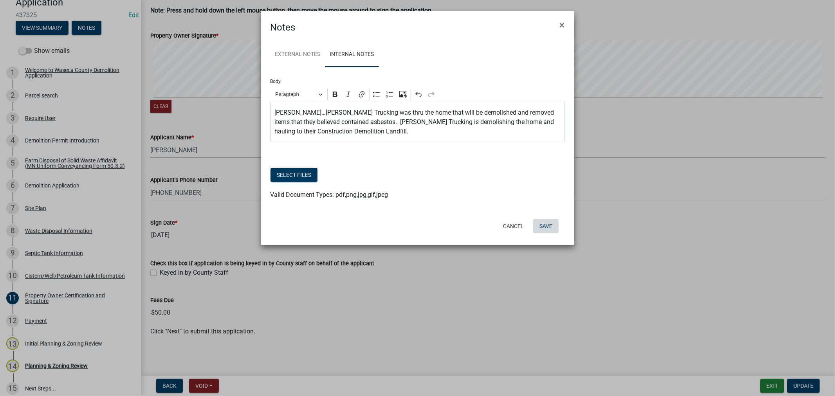
click at [545, 228] on button "Save" at bounding box center [545, 226] width 25 height 14
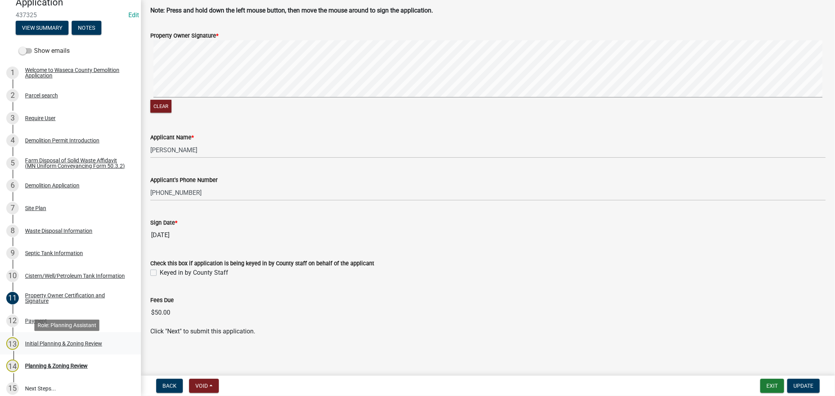
click at [72, 345] on div "Initial Planning & Zoning Review" at bounding box center [63, 343] width 77 height 5
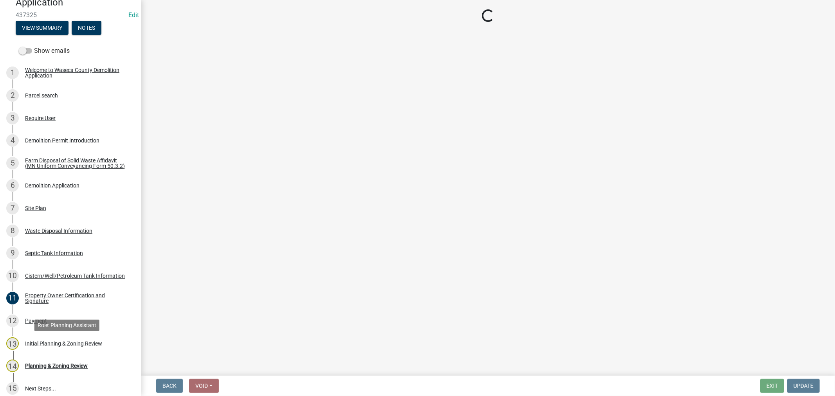
scroll to position [0, 0]
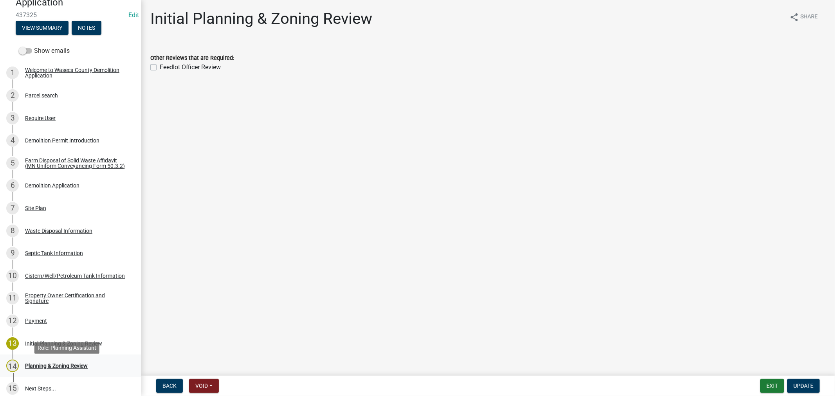
click at [61, 366] on div "14 Planning & Zoning Review" at bounding box center [67, 366] width 122 height 13
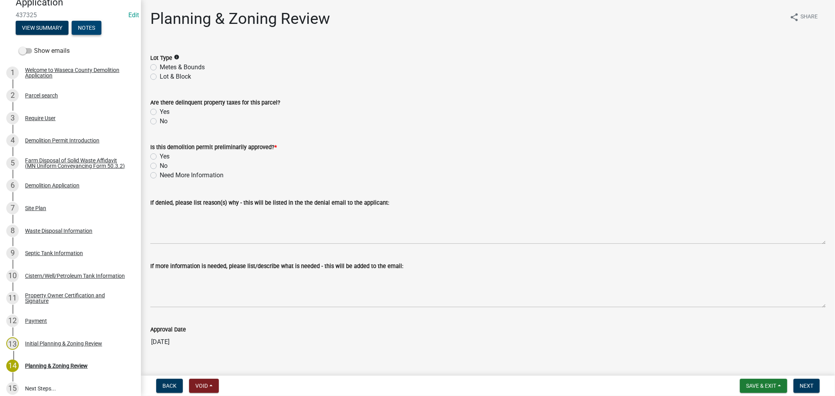
click at [83, 33] on button "Notes" at bounding box center [87, 28] width 30 height 14
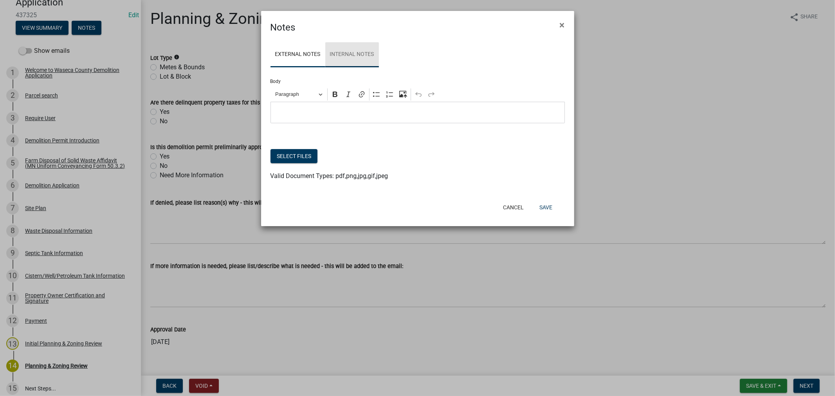
click at [349, 52] on link "Internal Notes" at bounding box center [352, 54] width 54 height 25
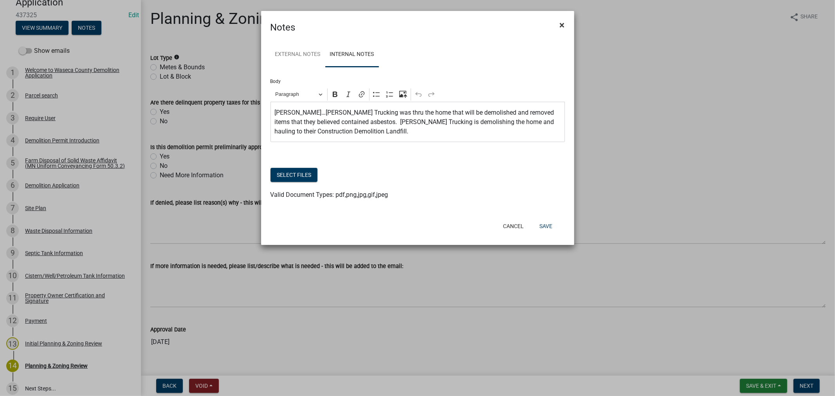
click at [564, 24] on span "×" at bounding box center [562, 25] width 5 height 11
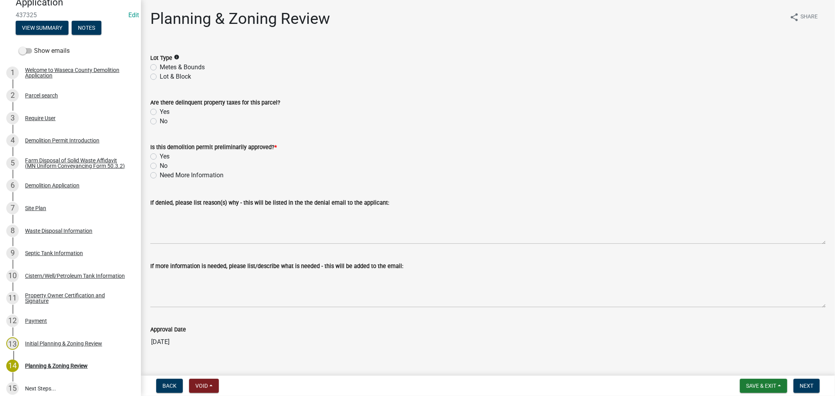
click at [160, 69] on label "Metes & Bounds" at bounding box center [182, 67] width 45 height 9
click at [160, 68] on input "Metes & Bounds" at bounding box center [162, 65] width 5 height 5
radio input "true"
click at [160, 119] on label "No" at bounding box center [164, 121] width 8 height 9
click at [160, 119] on input "No" at bounding box center [162, 119] width 5 height 5
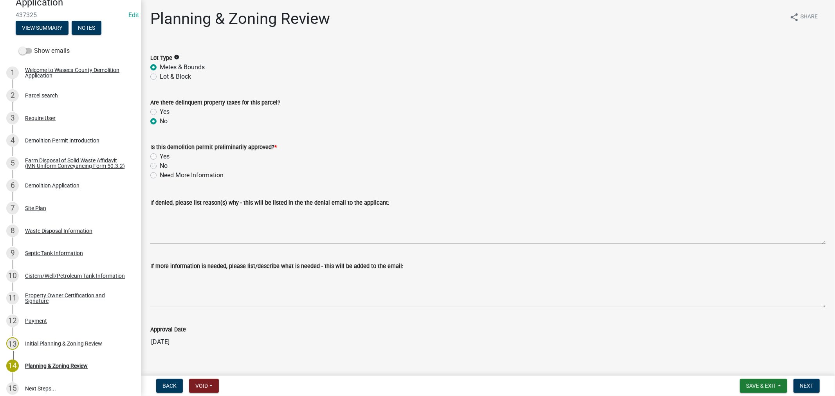
radio input "true"
click at [160, 156] on label "Yes" at bounding box center [165, 156] width 10 height 9
click at [160, 156] on input "Yes" at bounding box center [162, 154] width 5 height 5
radio input "true"
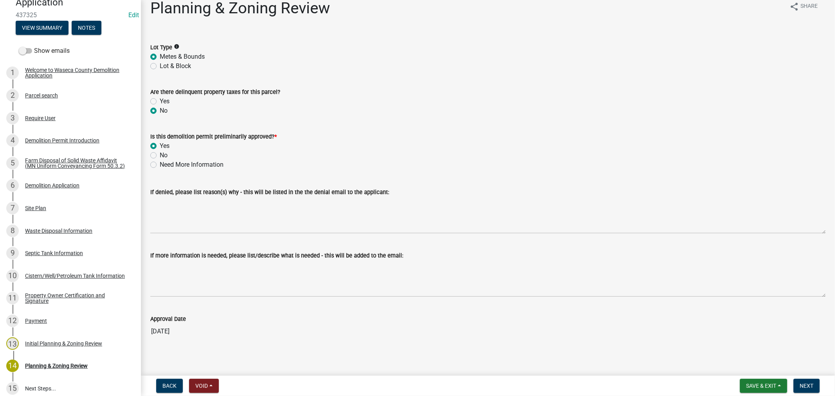
scroll to position [14, 0]
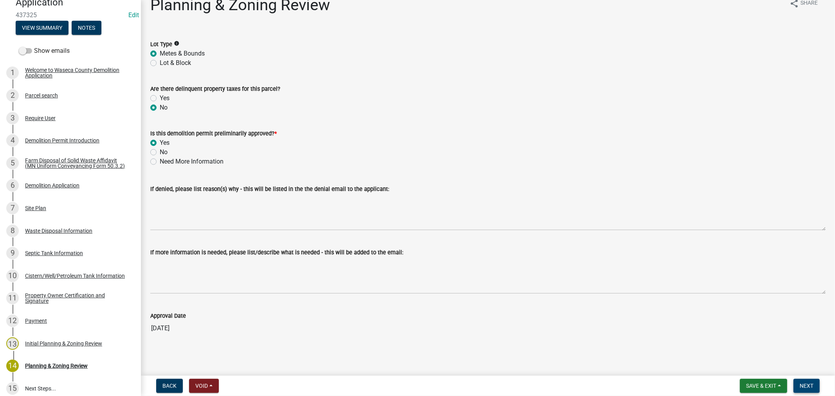
click at [810, 386] on span "Next" at bounding box center [807, 386] width 14 height 6
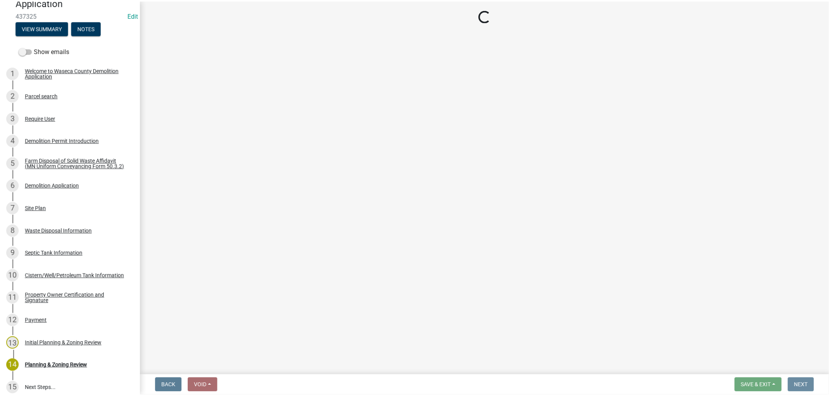
scroll to position [0, 0]
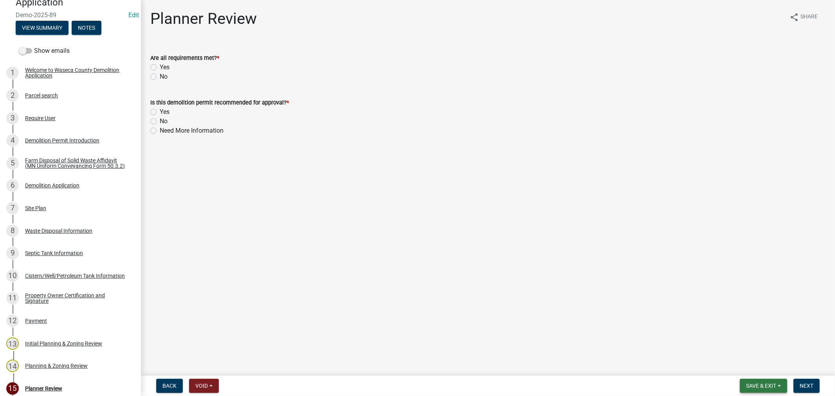
click at [749, 388] on span "Save & Exit" at bounding box center [761, 386] width 30 height 6
click at [746, 368] on button "Save & Exit" at bounding box center [756, 365] width 63 height 19
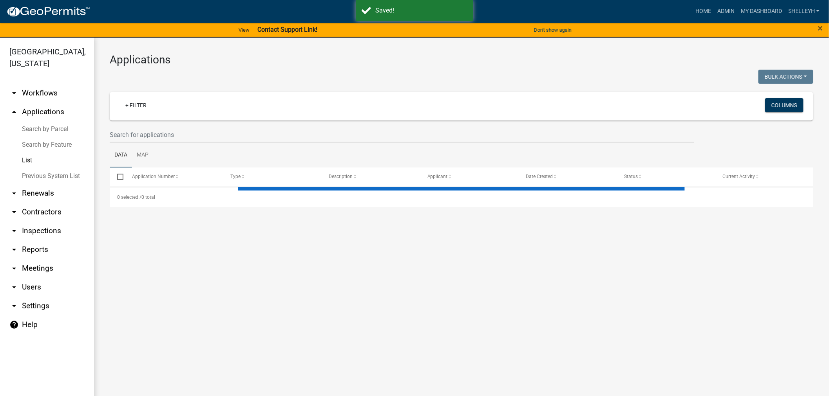
select select "1: 25"
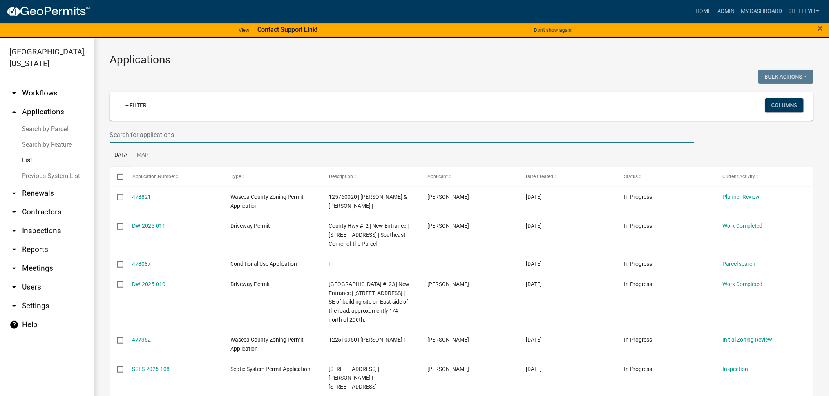
click at [191, 136] on input "text" at bounding box center [402, 135] width 584 height 16
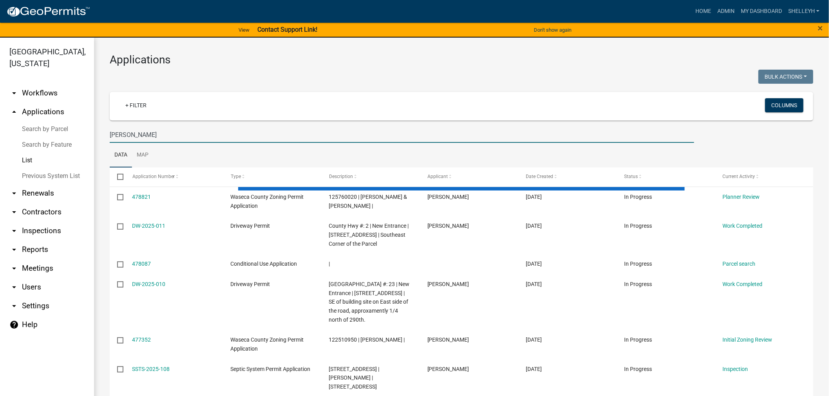
type input "[PERSON_NAME]"
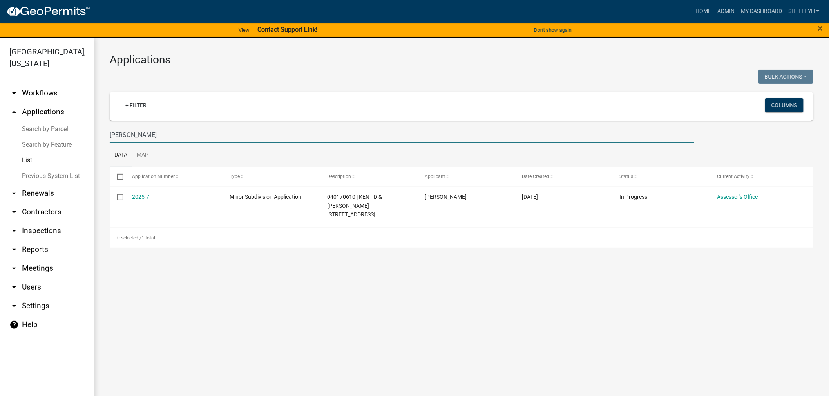
drag, startPoint x: 145, startPoint y: 134, endPoint x: 50, endPoint y: 135, distance: 94.8
click at [50, 135] on div "[GEOGRAPHIC_DATA], [US_STATE] arrow_drop_down Workflows List arrow_drop_up Appl…" at bounding box center [414, 222] width 829 height 368
select select "1: 25"
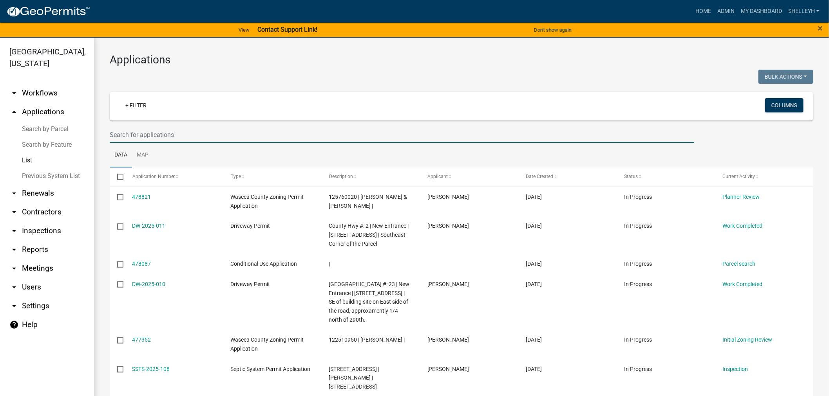
click at [161, 136] on input "text" at bounding box center [402, 135] width 584 height 16
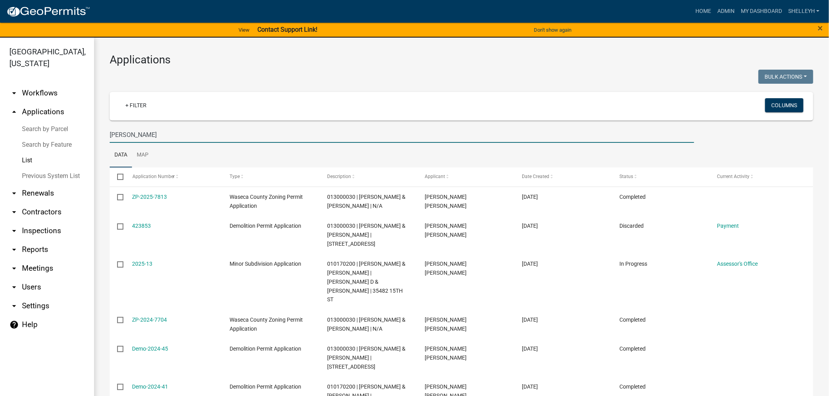
type input "[PERSON_NAME]"
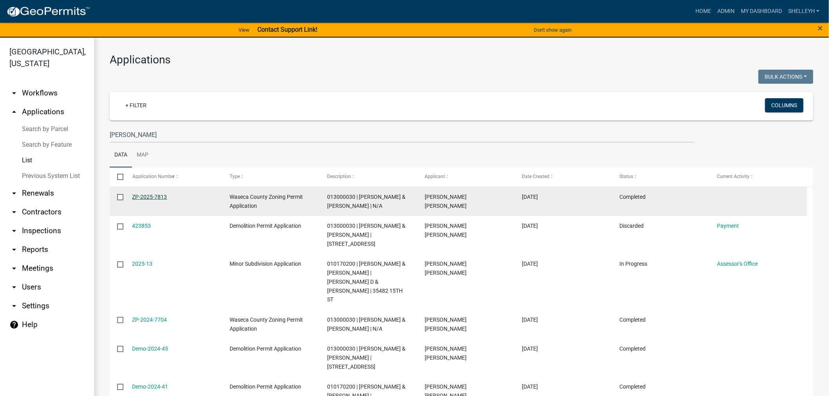
click at [145, 197] on link "ZP-2025-7813" at bounding box center [149, 197] width 35 height 6
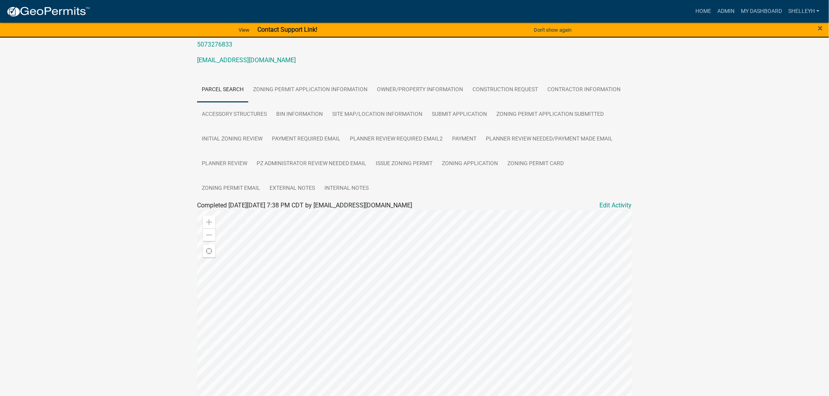
scroll to position [130, 0]
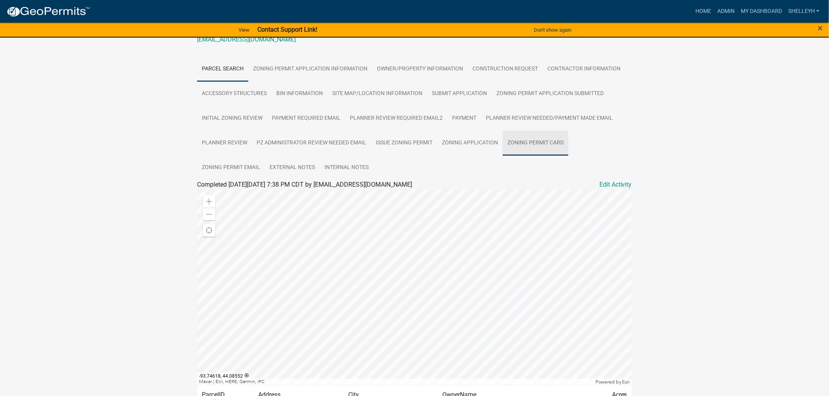
click at [527, 142] on link "Zoning Permit Card" at bounding box center [535, 143] width 66 height 25
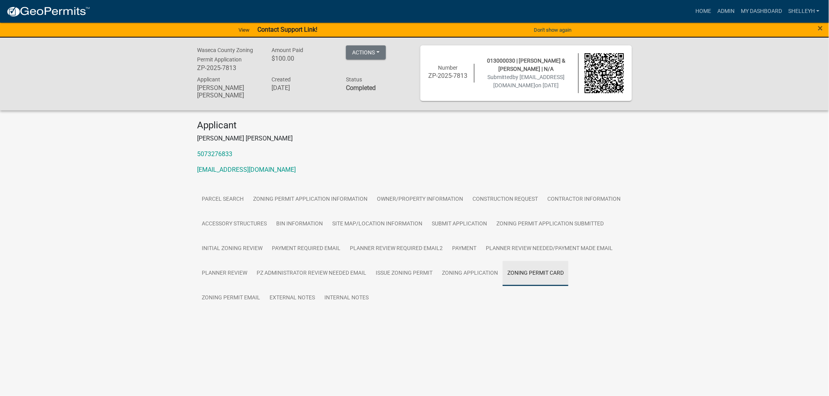
scroll to position [0, 0]
click at [245, 323] on link "Zoning Permit Card" at bounding box center [227, 324] width 54 height 7
click at [713, 7] on link "Home" at bounding box center [710, 11] width 22 height 15
